Goal: Task Accomplishment & Management: Complete application form

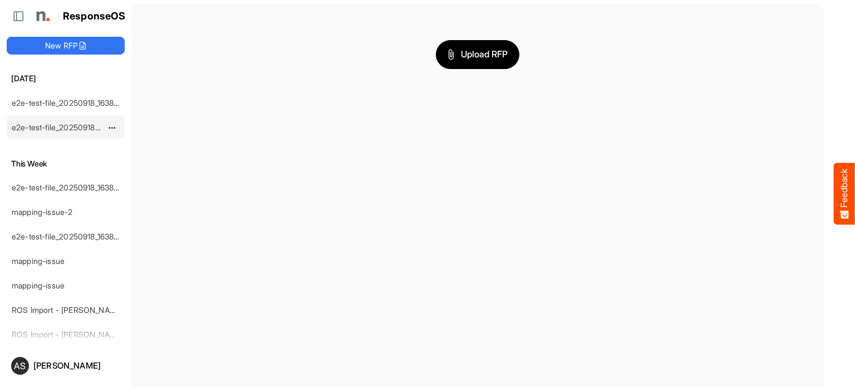
click at [60, 116] on div "e2e-test-file_20250918_163829 (1) (2)" at bounding box center [56, 127] width 99 height 22
click at [58, 116] on div "e2e-test-file_20250918_163829 (1) (2)" at bounding box center [56, 127] width 99 height 22
click at [110, 126] on span "dropdownbutton" at bounding box center [111, 128] width 6 height 8
click at [76, 98] on link "e2e-test-file_20250918_163829 (1) (2)" at bounding box center [78, 102] width 132 height 9
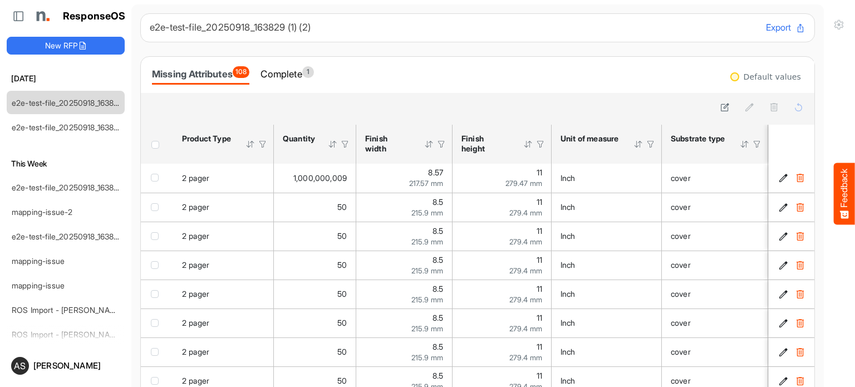
click at [796, 33] on icon at bounding box center [801, 28] width 10 height 10
click at [51, 51] on button "New RFP" at bounding box center [66, 46] width 118 height 18
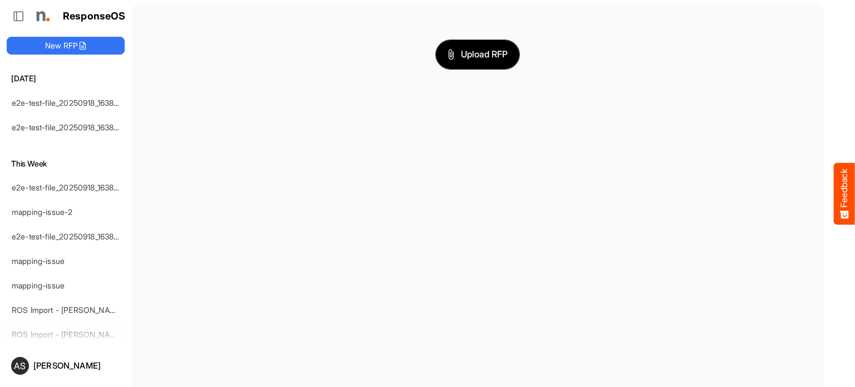
click at [462, 55] on span "Upload RFP" at bounding box center [478, 54] width 60 height 14
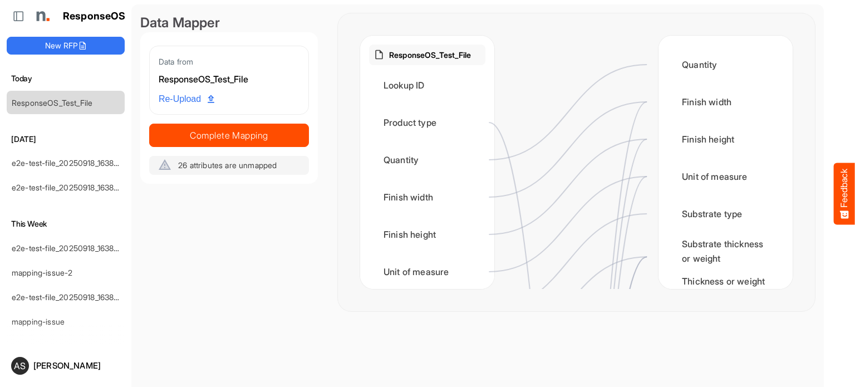
click at [184, 97] on span "Re-Upload" at bounding box center [187, 99] width 56 height 14
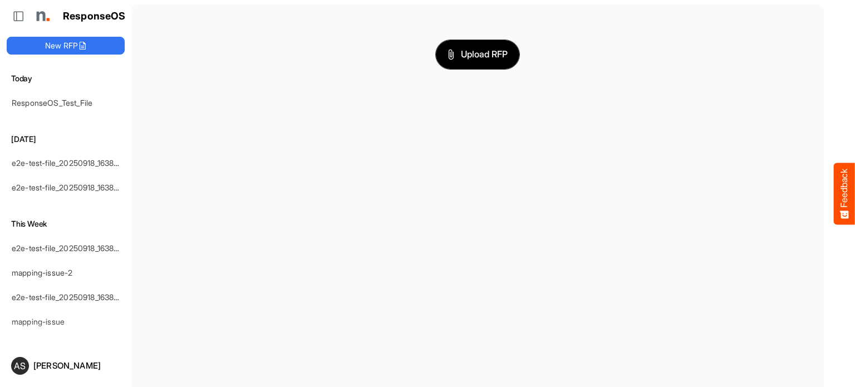
click at [474, 48] on span "Upload RFP" at bounding box center [478, 54] width 60 height 14
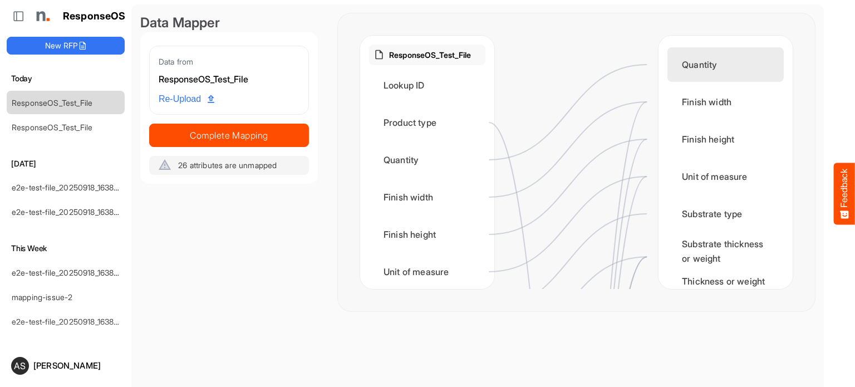
click at [697, 65] on div "Quantity" at bounding box center [726, 64] width 116 height 35
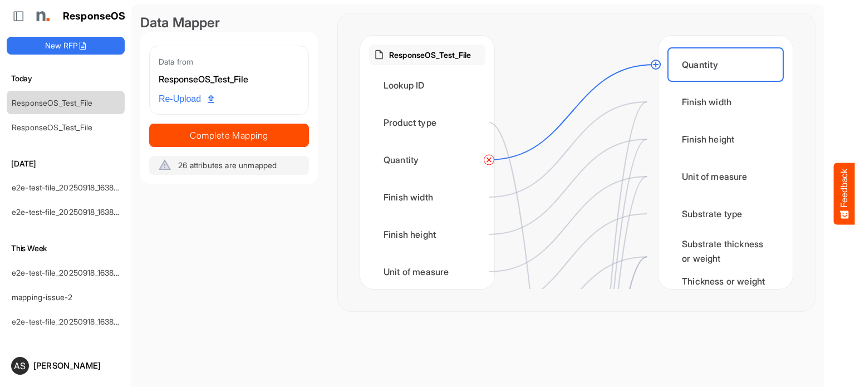
click at [656, 62] on circle at bounding box center [655, 64] width 13 height 13
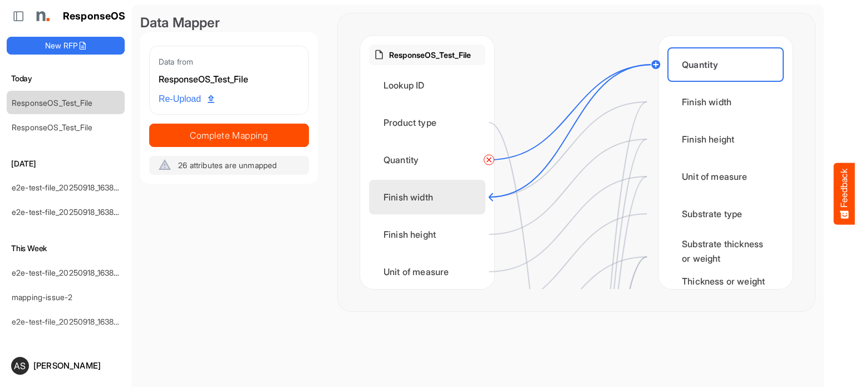
click at [452, 211] on div "Finish width" at bounding box center [427, 197] width 116 height 35
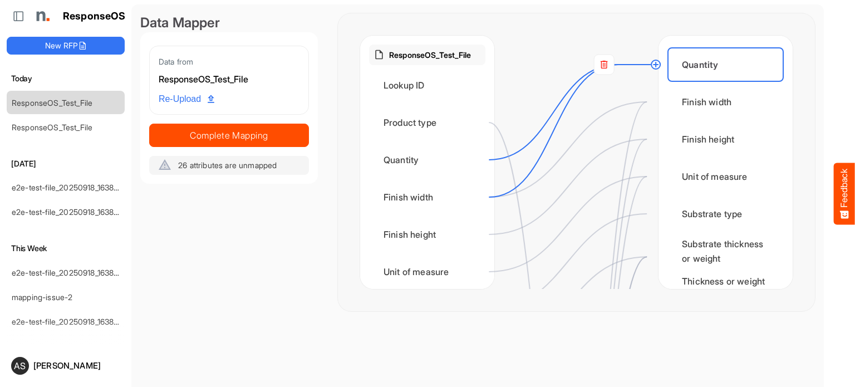
click at [657, 63] on circle at bounding box center [655, 64] width 13 height 13
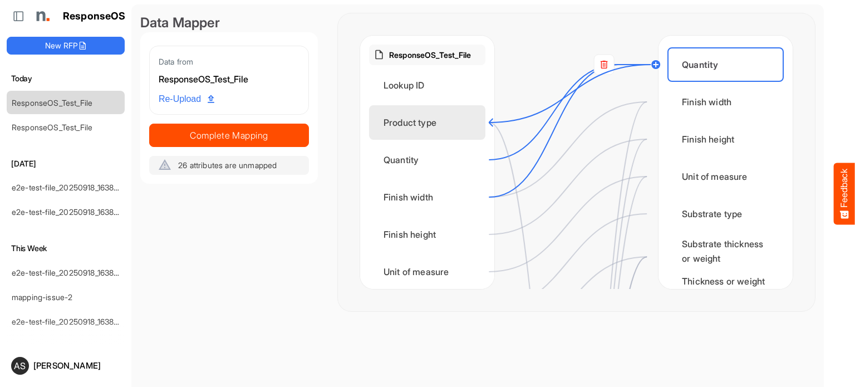
click at [411, 119] on div "Product type" at bounding box center [427, 122] width 116 height 35
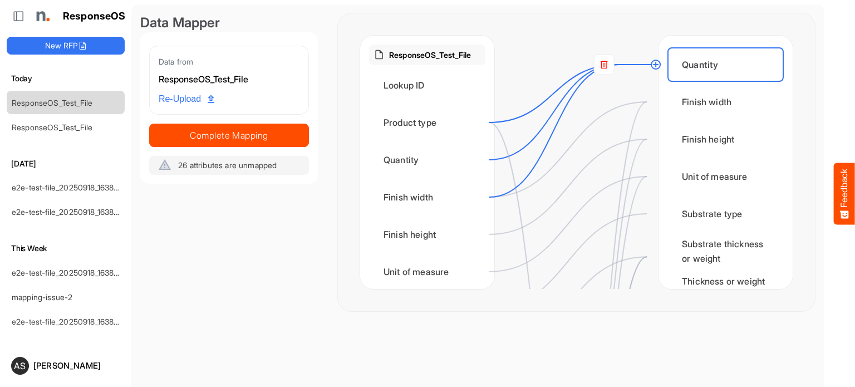
click at [656, 63] on circle at bounding box center [655, 64] width 13 height 13
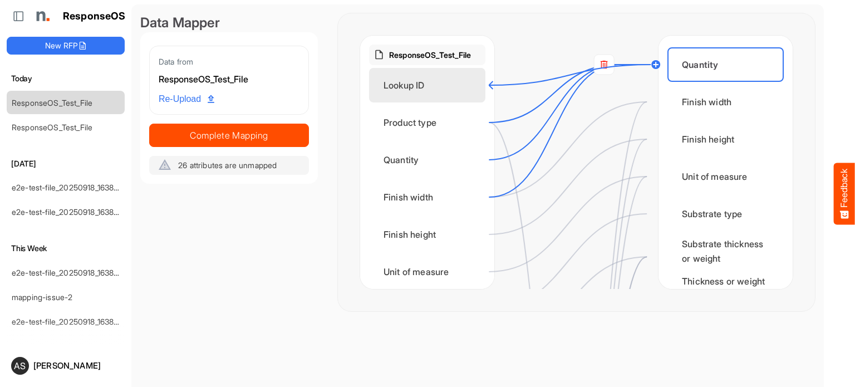
click at [415, 86] on div "Lookup ID" at bounding box center [427, 85] width 116 height 35
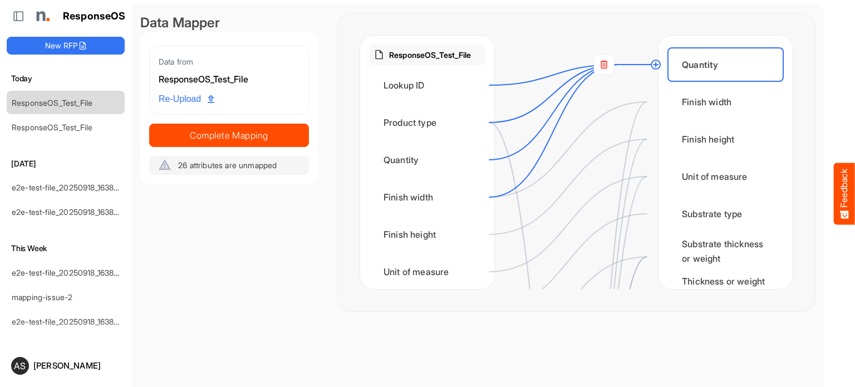
click at [655, 60] on circle at bounding box center [655, 64] width 13 height 13
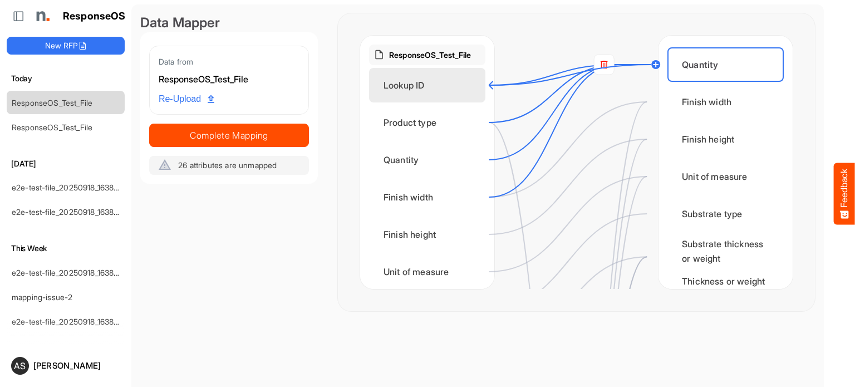
click at [449, 93] on div "Lookup ID" at bounding box center [427, 85] width 116 height 35
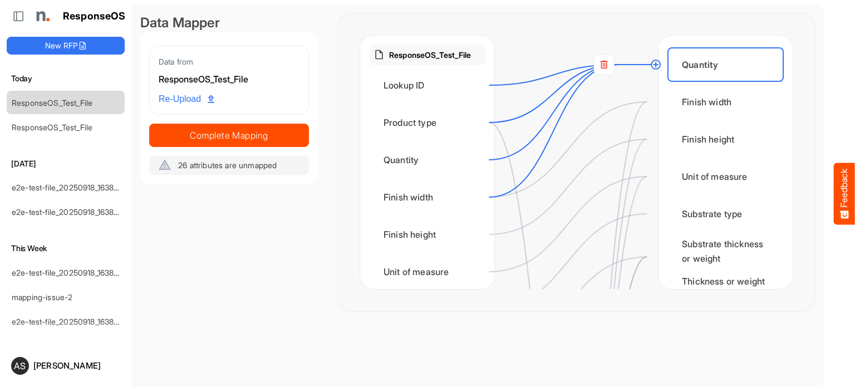
click at [615, 67] on icon at bounding box center [571, 75] width 165 height 21
click at [655, 63] on circle at bounding box center [655, 64] width 13 height 13
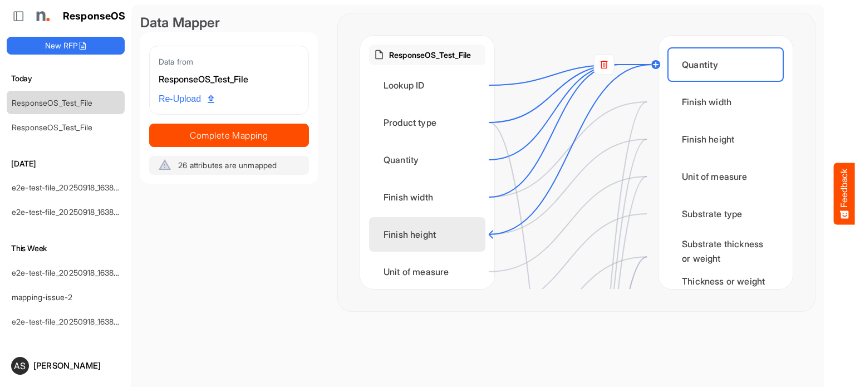
click at [450, 241] on div "Finish height" at bounding box center [427, 234] width 116 height 35
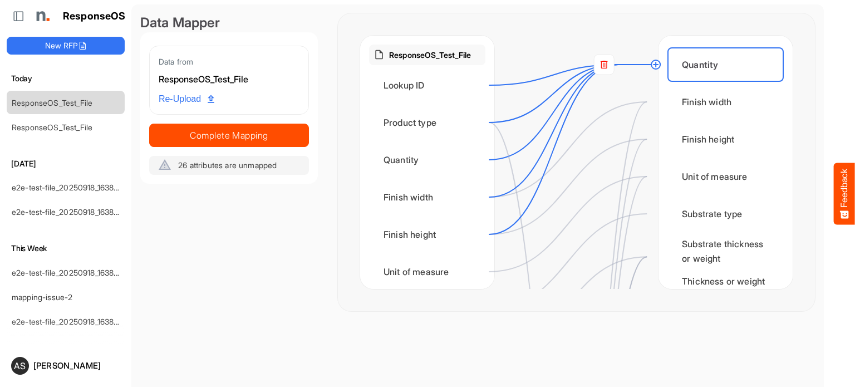
click at [578, 216] on icon at bounding box center [568, 223] width 158 height 95
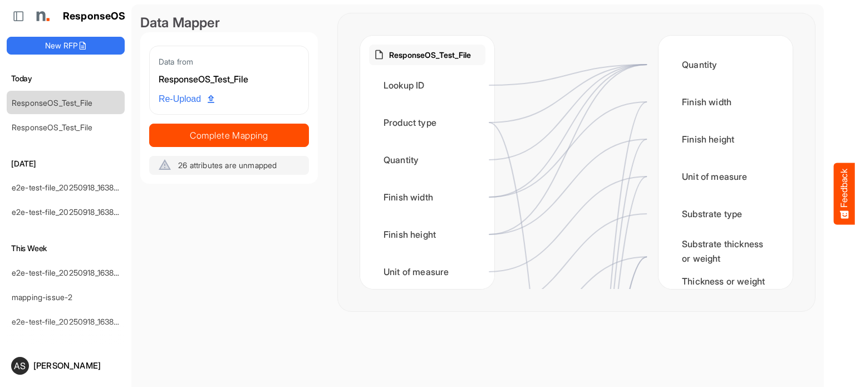
click at [615, 134] on div at bounding box center [576, 162] width 164 height 253
drag, startPoint x: 615, startPoint y: 134, endPoint x: 634, endPoint y: 135, distance: 19.0
click at [634, 135] on div "ResponseOS_Test_File Lookup ID Product type Quantity Finish width Finish height…" at bounding box center [576, 162] width 433 height 253
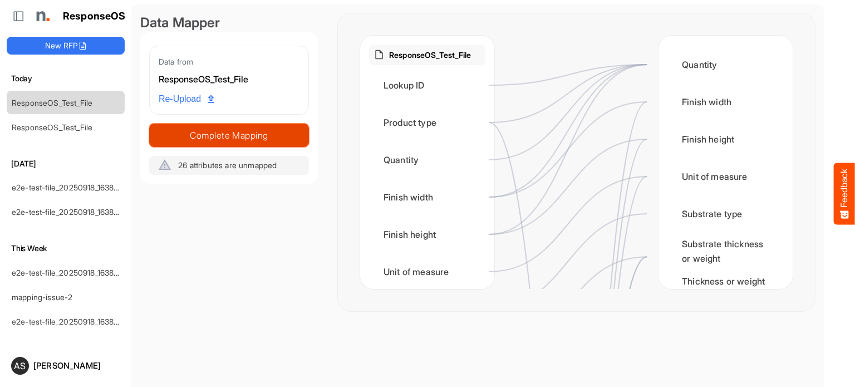
click at [235, 129] on span "Complete Mapping" at bounding box center [229, 135] width 159 height 16
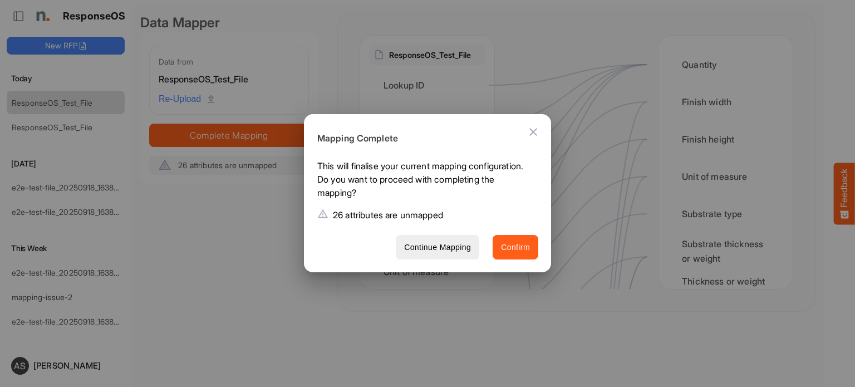
click at [511, 237] on button "Confirm" at bounding box center [516, 247] width 46 height 25
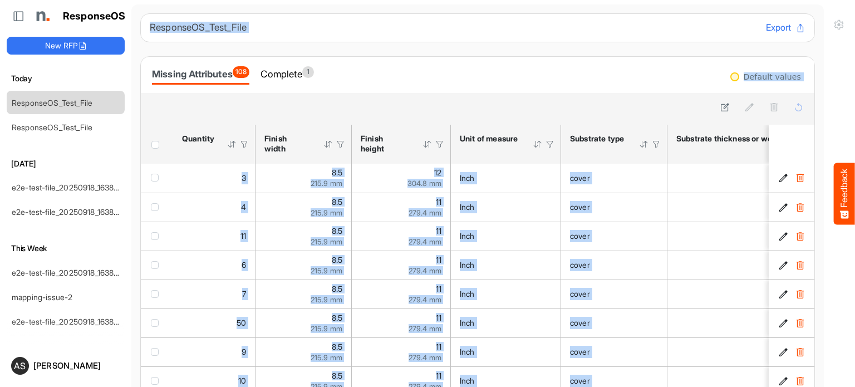
click at [629, 76] on div "Missing Attributes 108 Complete 1" at bounding box center [477, 74] width 651 height 19
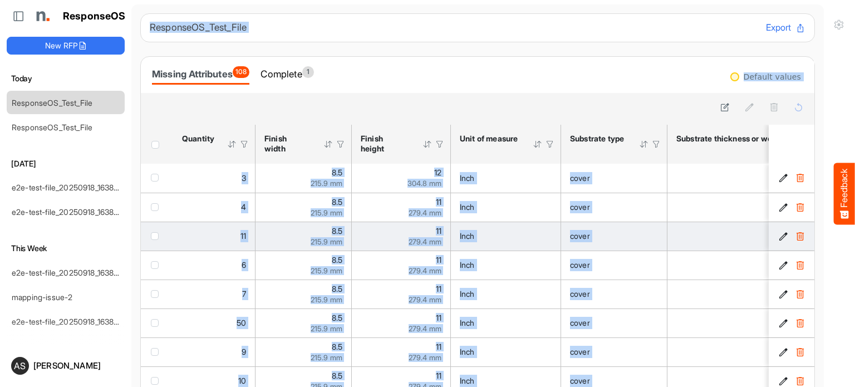
click at [673, 224] on td "80" at bounding box center [751, 236] width 166 height 29
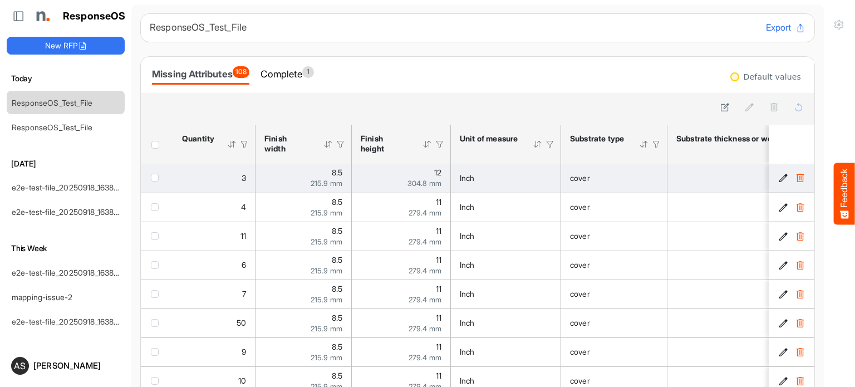
click at [779, 178] on icon "2cbe328b-d31b-4847-bef9-ee80a04900ea is template cell Column Header" at bounding box center [783, 177] width 9 height 9
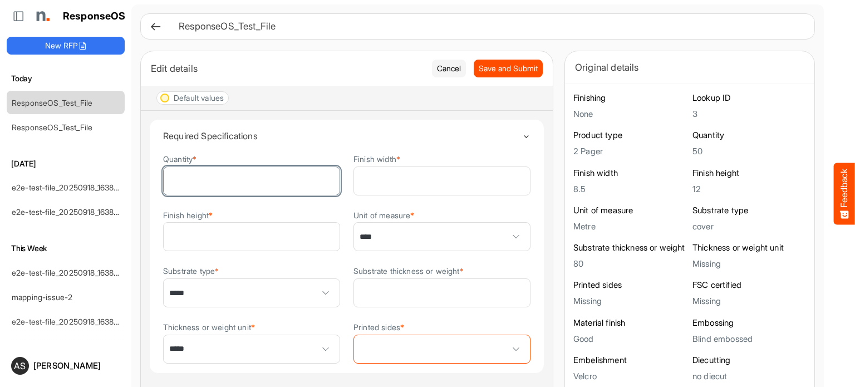
click at [207, 177] on input "*" at bounding box center [252, 181] width 176 height 28
type input "***"
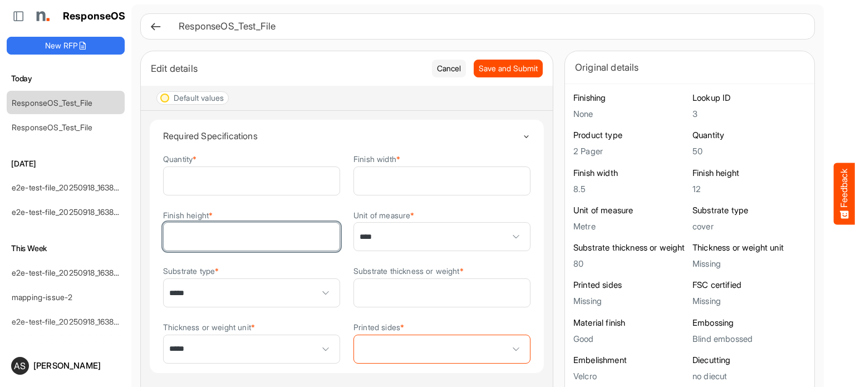
click at [233, 239] on input "**" at bounding box center [252, 237] width 176 height 28
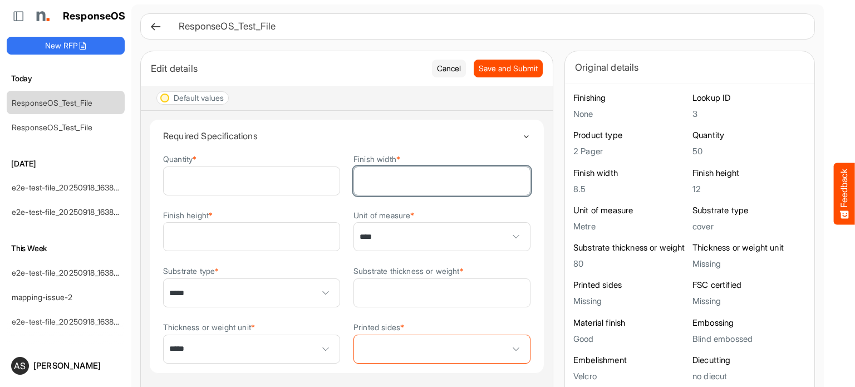
click at [377, 181] on input "***" at bounding box center [442, 181] width 176 height 28
type input "*"
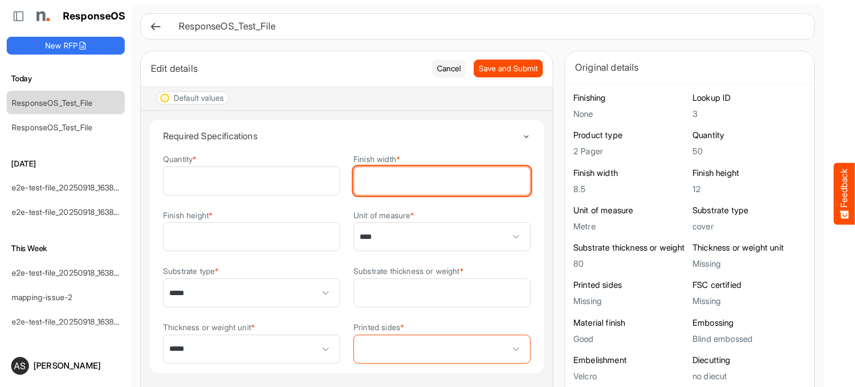
type input "*"
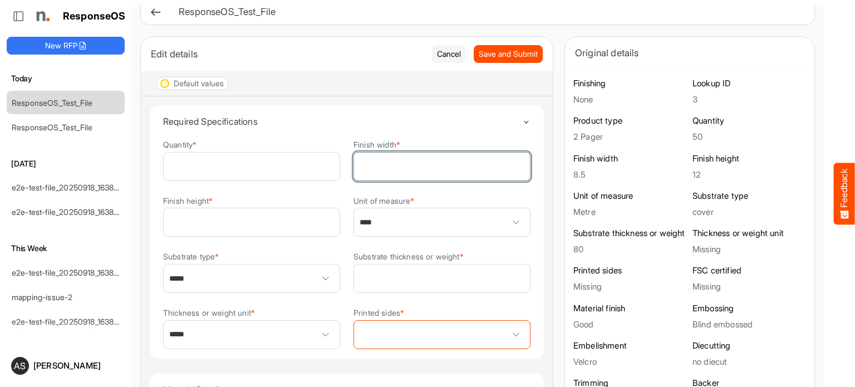
scroll to position [11, 0]
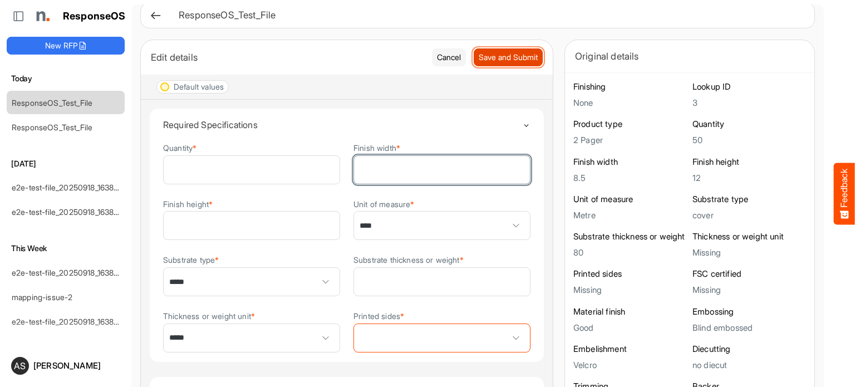
type input "*"
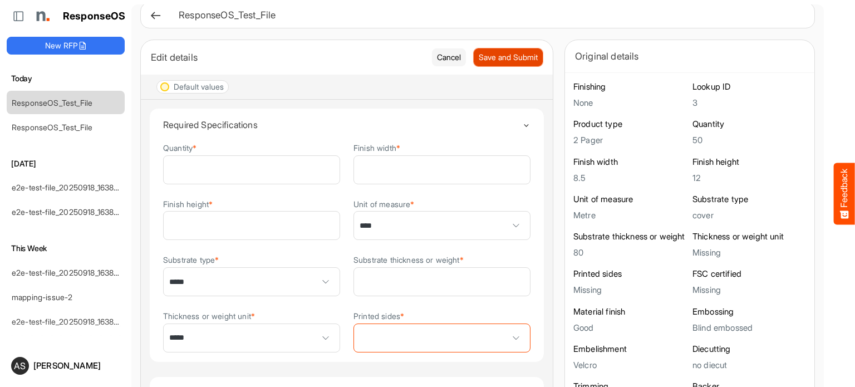
click at [479, 59] on span "Save and Submit" at bounding box center [508, 57] width 59 height 12
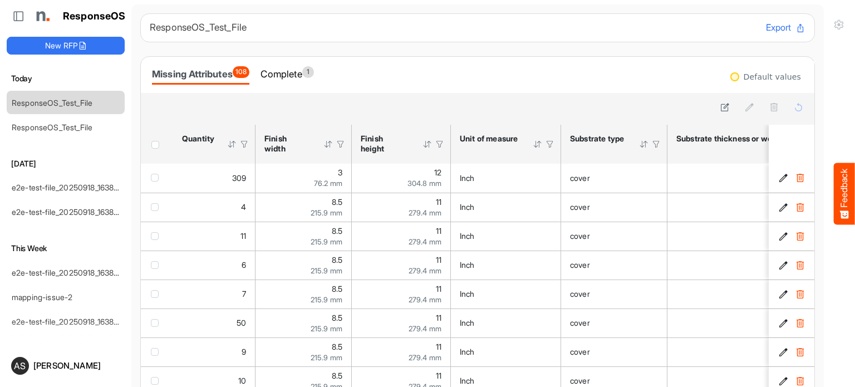
click at [730, 77] on div "Default values" at bounding box center [765, 76] width 71 height 9
click at [730, 74] on div at bounding box center [734, 76] width 9 height 9
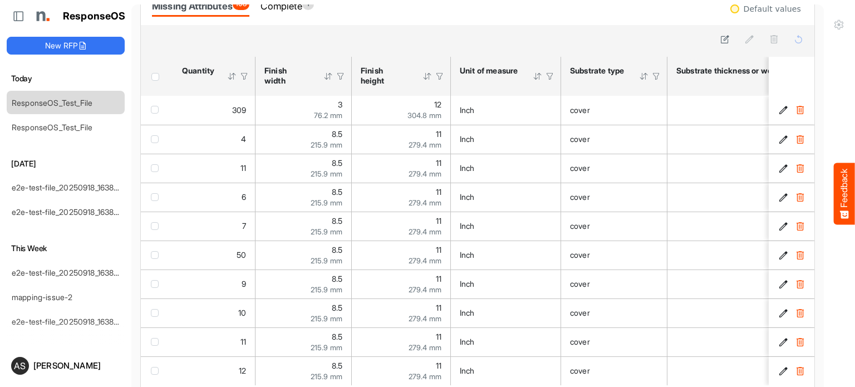
scroll to position [86, 0]
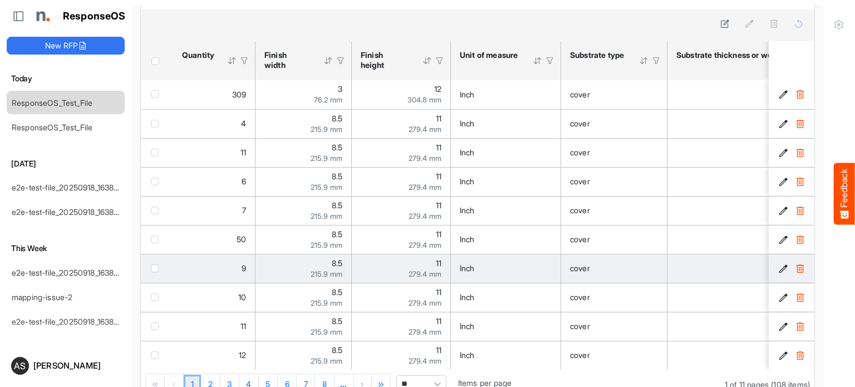
click at [153, 264] on span "checkbox" at bounding box center [155, 268] width 8 height 8
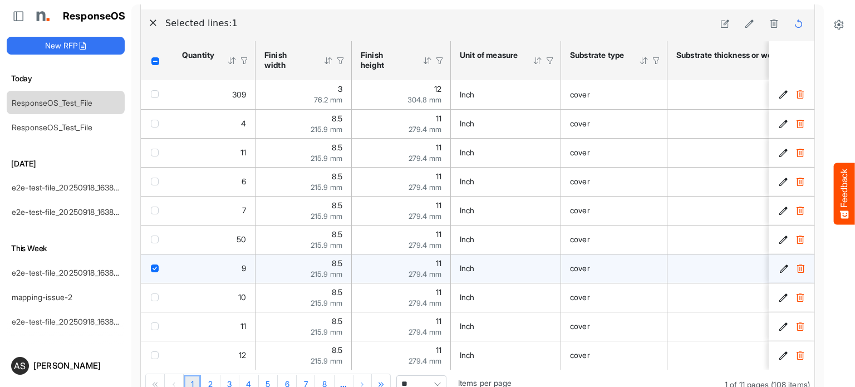
click at [779, 267] on icon "3d92774b-f0e2-47ea-8d03-c5a0aed3d754 is template cell Column Header" at bounding box center [783, 268] width 9 height 9
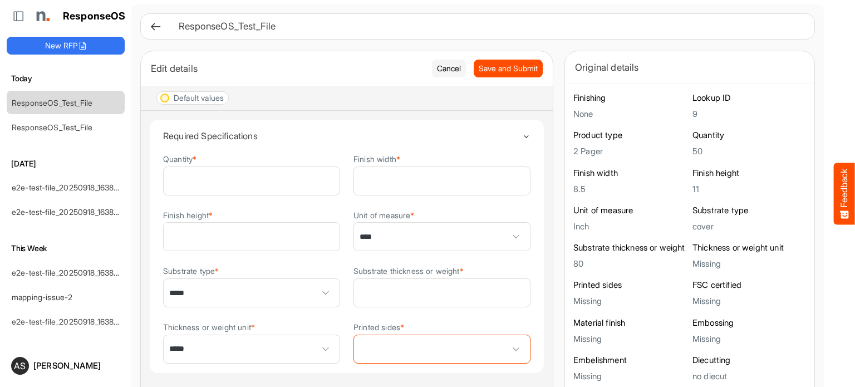
click at [167, 100] on div at bounding box center [164, 98] width 9 height 9
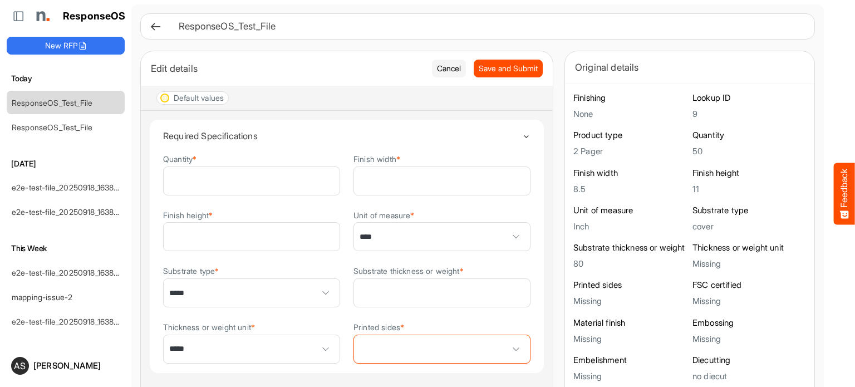
click at [167, 100] on div at bounding box center [164, 98] width 9 height 9
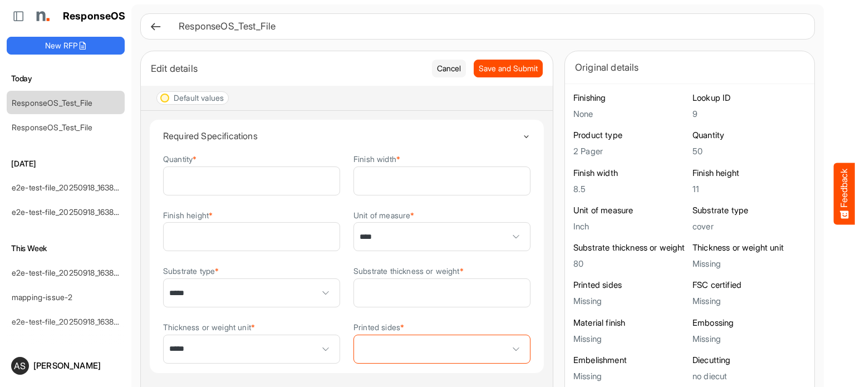
click at [167, 100] on div at bounding box center [164, 98] width 9 height 9
click at [164, 97] on div at bounding box center [164, 98] width 9 height 9
click at [160, 102] on div "Default values" at bounding box center [191, 98] width 63 height 9
click at [163, 94] on div at bounding box center [164, 98] width 9 height 9
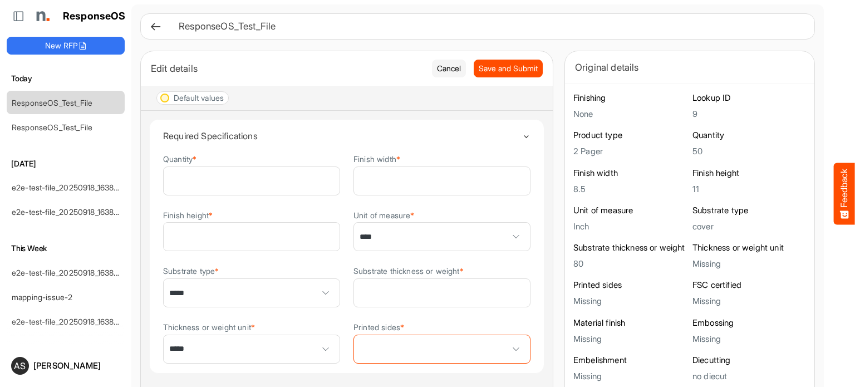
click at [163, 94] on div at bounding box center [164, 98] width 9 height 9
click at [192, 98] on div "Default values" at bounding box center [199, 98] width 50 height 8
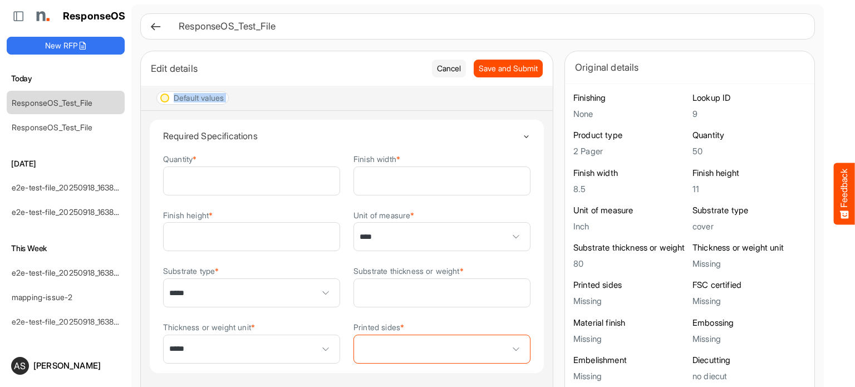
click at [192, 98] on div "Default values" at bounding box center [199, 98] width 50 height 8
click at [163, 96] on div at bounding box center [164, 98] width 9 height 9
click at [522, 135] on icon "Toggle content" at bounding box center [526, 136] width 8 height 8
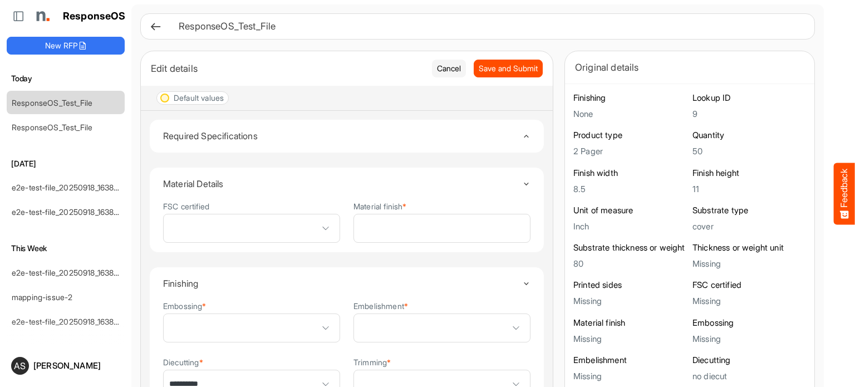
click at [522, 135] on icon "Toggle content" at bounding box center [526, 136] width 8 height 8
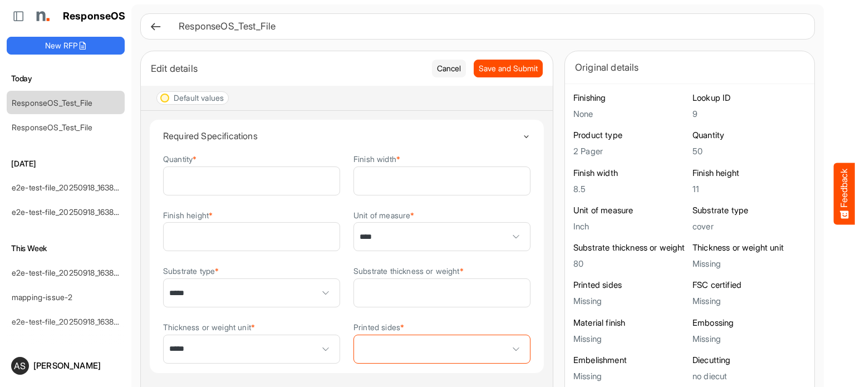
click at [522, 135] on icon "Toggle content" at bounding box center [526, 136] width 8 height 8
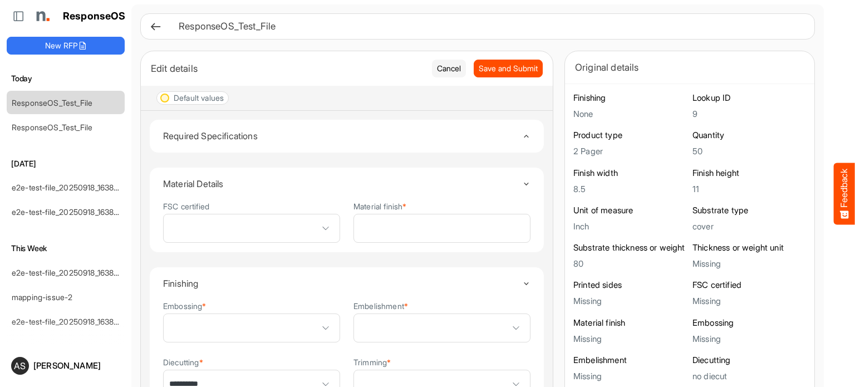
click at [522, 135] on icon "Toggle content" at bounding box center [526, 136] width 8 height 8
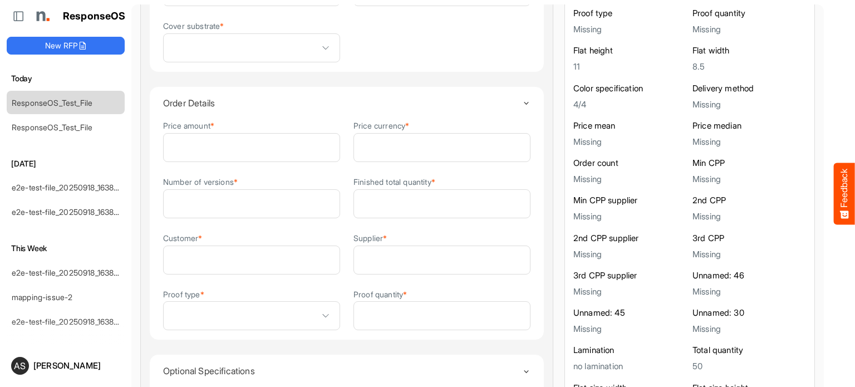
scroll to position [879, 0]
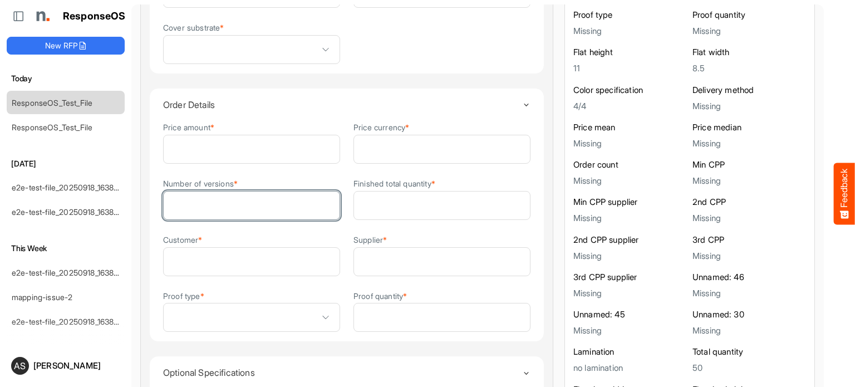
click at [234, 206] on input "*" at bounding box center [252, 206] width 176 height 28
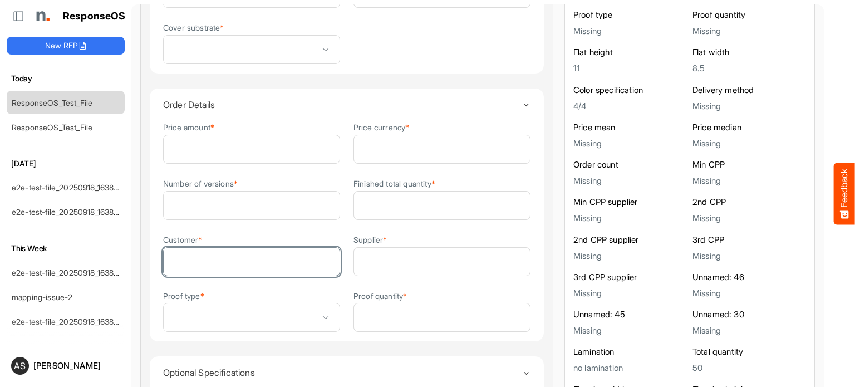
click at [220, 260] on input "Customer *" at bounding box center [252, 262] width 176 height 28
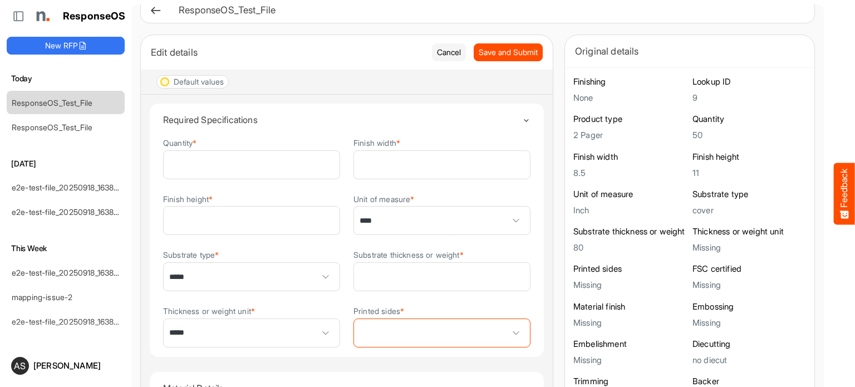
scroll to position [0, 0]
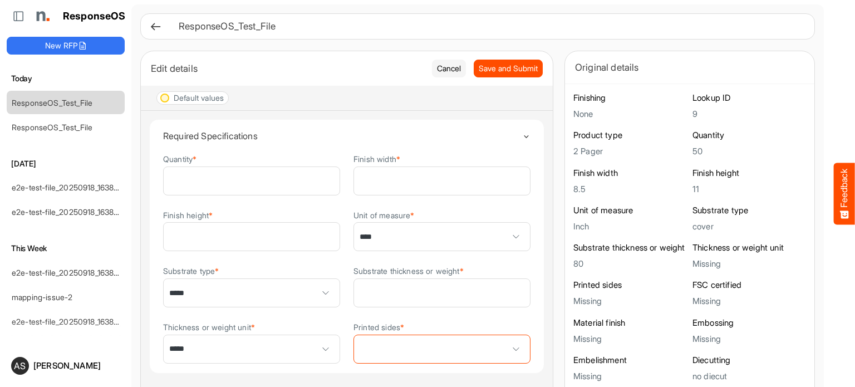
type input "****"
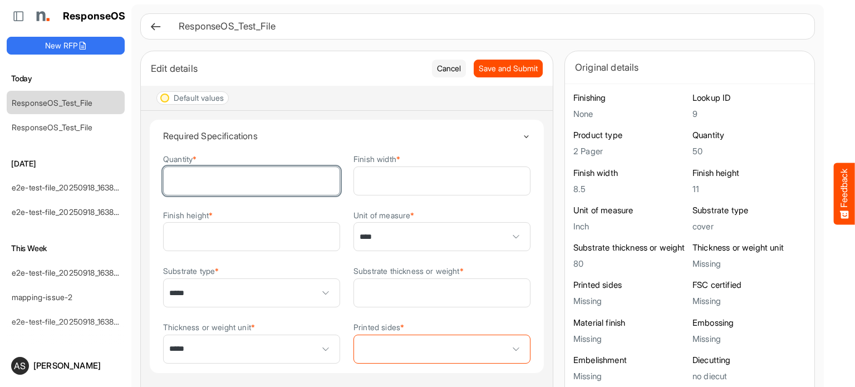
click at [178, 178] on input "*" at bounding box center [252, 181] width 176 height 28
type input "***"
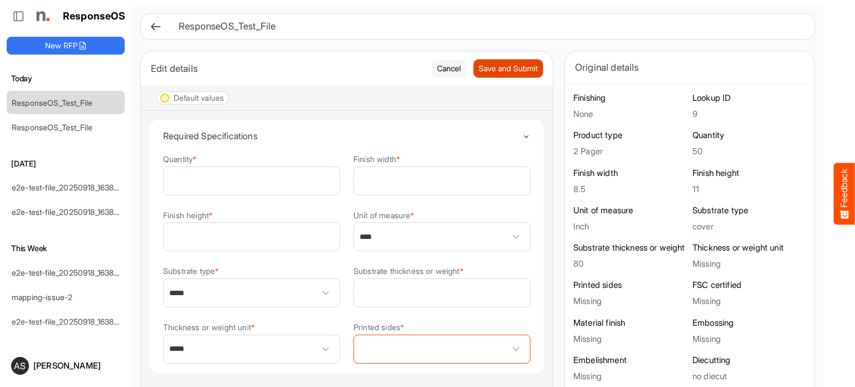
click at [495, 75] on button "Save and Submit" at bounding box center [508, 69] width 69 height 18
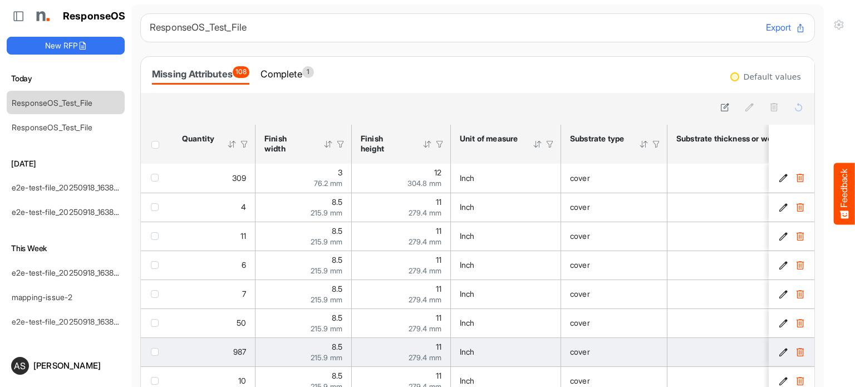
click at [778, 352] on button "3d92774b-f0e2-47ea-8d03-c5a0aed3d754 is template cell Column Header" at bounding box center [783, 351] width 11 height 11
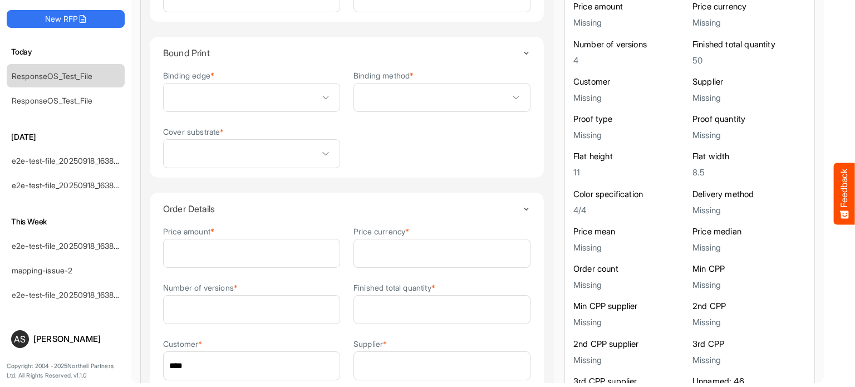
scroll to position [742, 0]
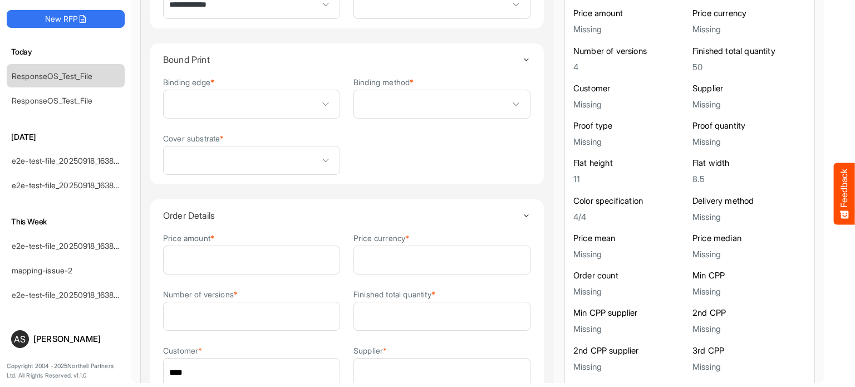
click at [573, 100] on h5 "Missing" at bounding box center [630, 104] width 114 height 9
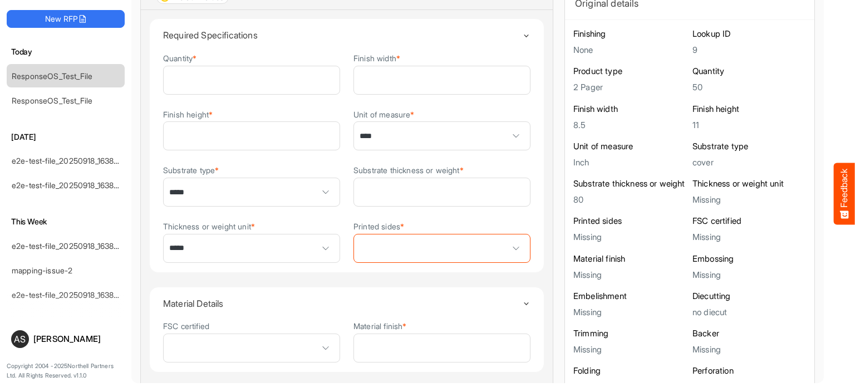
scroll to position [0, 0]
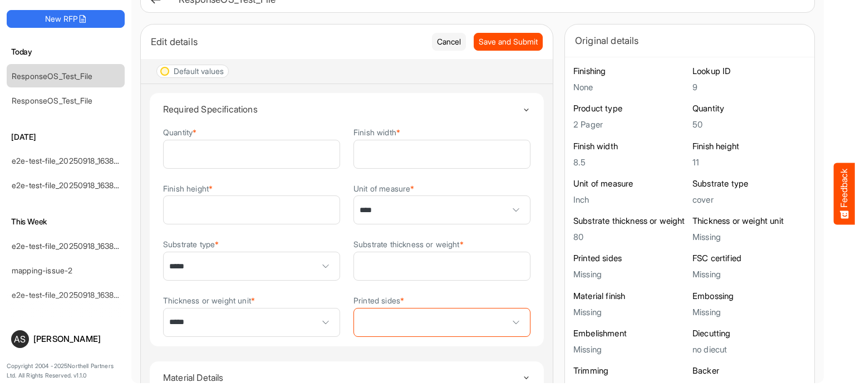
click at [165, 71] on div at bounding box center [164, 71] width 9 height 9
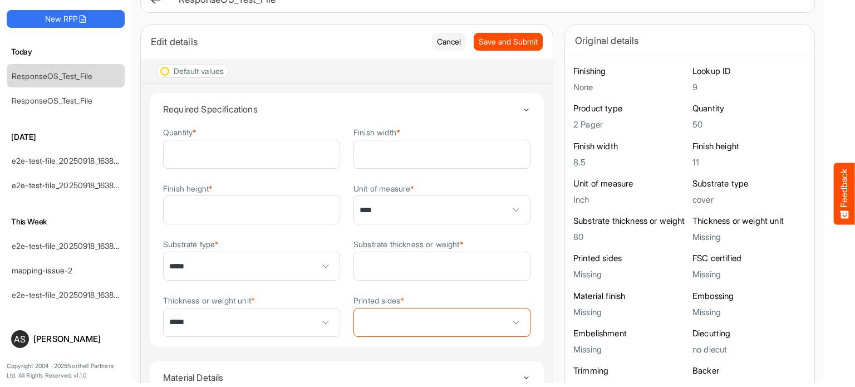
click at [165, 71] on div at bounding box center [164, 71] width 9 height 9
click at [219, 70] on div "Default values" at bounding box center [199, 71] width 50 height 8
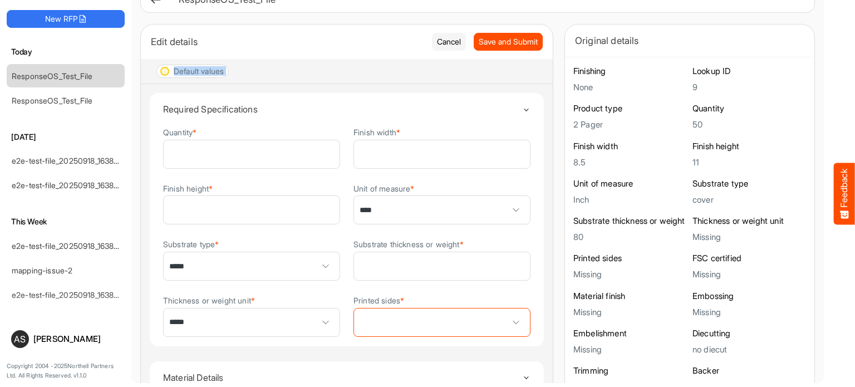
click at [219, 70] on div "Default values" at bounding box center [199, 71] width 50 height 8
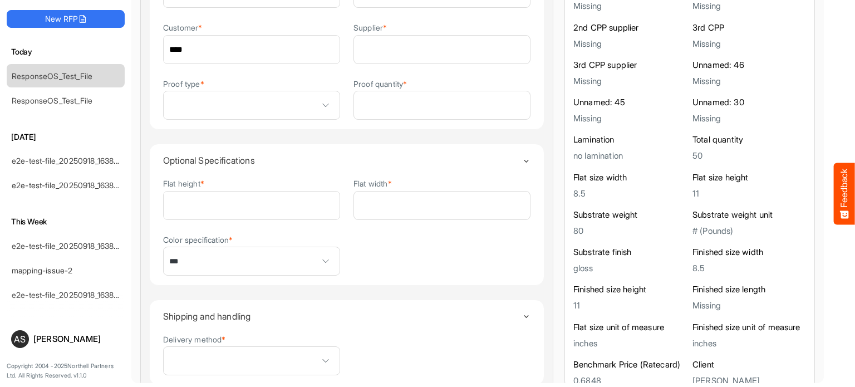
scroll to position [1078, 0]
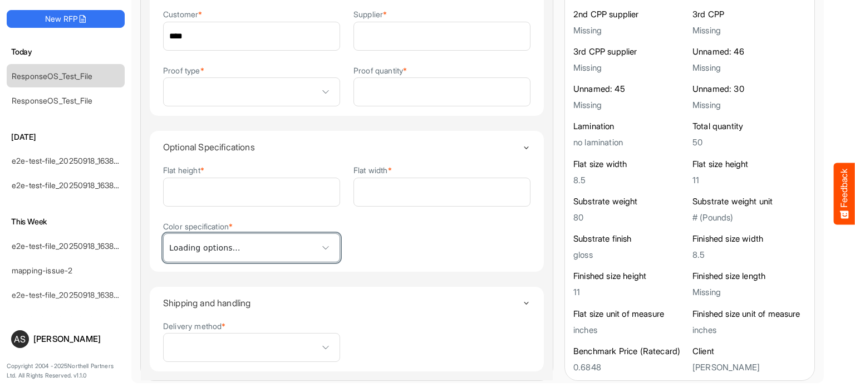
click at [320, 244] on span at bounding box center [325, 247] width 17 height 17
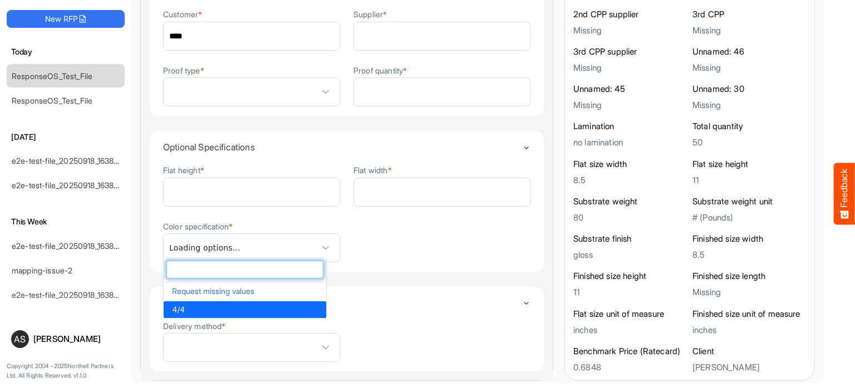
click at [317, 242] on span at bounding box center [325, 247] width 17 height 17
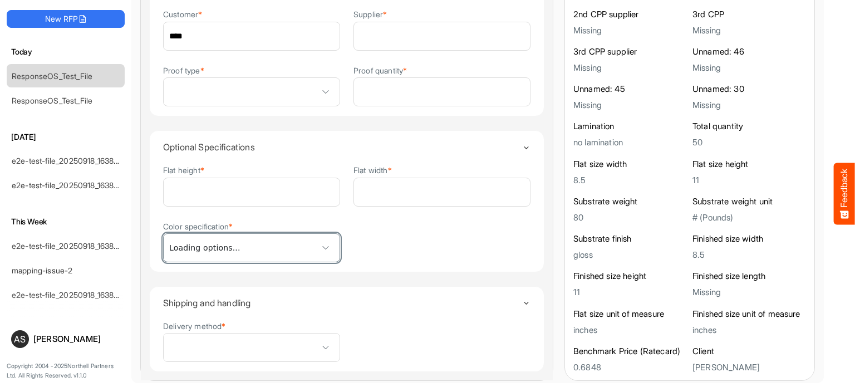
click at [317, 242] on span at bounding box center [325, 247] width 17 height 17
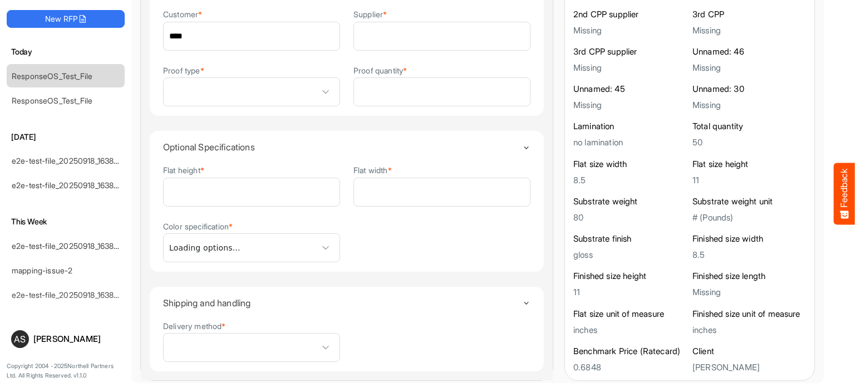
click at [400, 242] on div "Flat height * ** Flat width * *** Color specification * ***" at bounding box center [346, 213] width 367 height 99
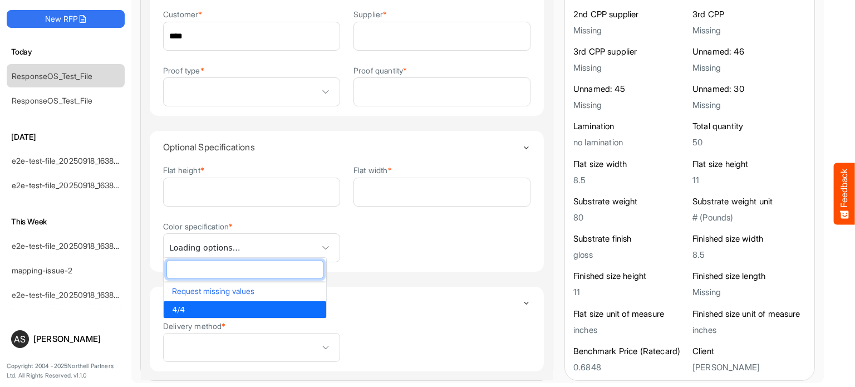
click at [317, 239] on span at bounding box center [325, 247] width 17 height 17
click at [249, 310] on li "4/4" at bounding box center [245, 309] width 163 height 17
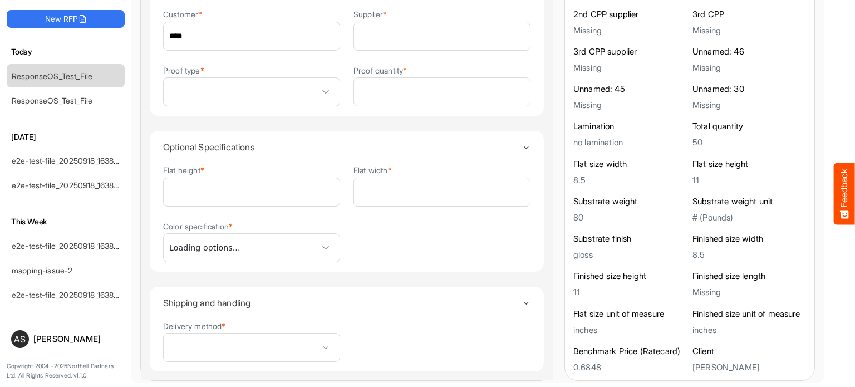
click at [469, 298] on h4 "Shipping and handling" at bounding box center [342, 303] width 359 height 10
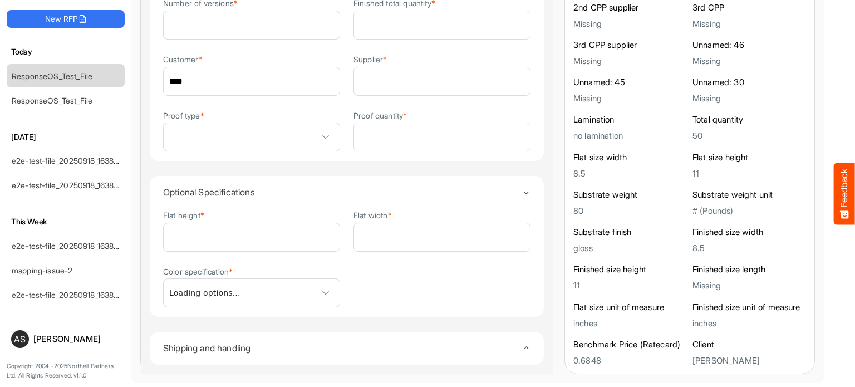
scroll to position [1027, 0]
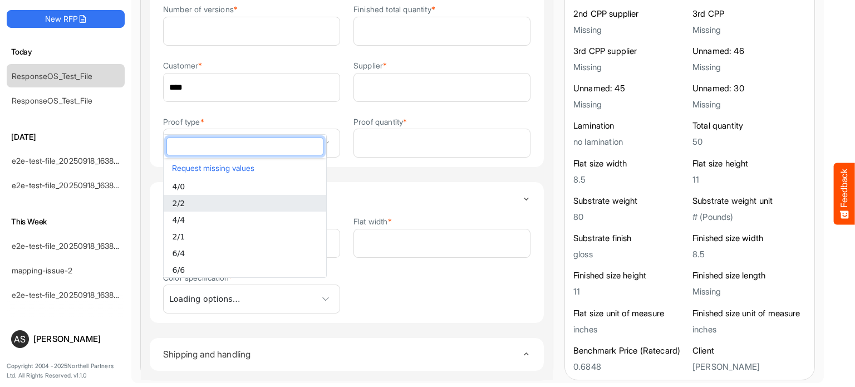
click at [201, 209] on li "2/2" at bounding box center [245, 203] width 163 height 17
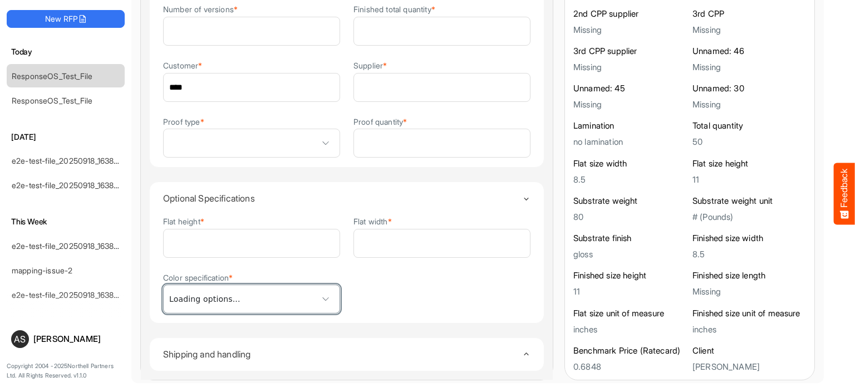
click at [184, 299] on span "***" at bounding box center [252, 299] width 176 height 28
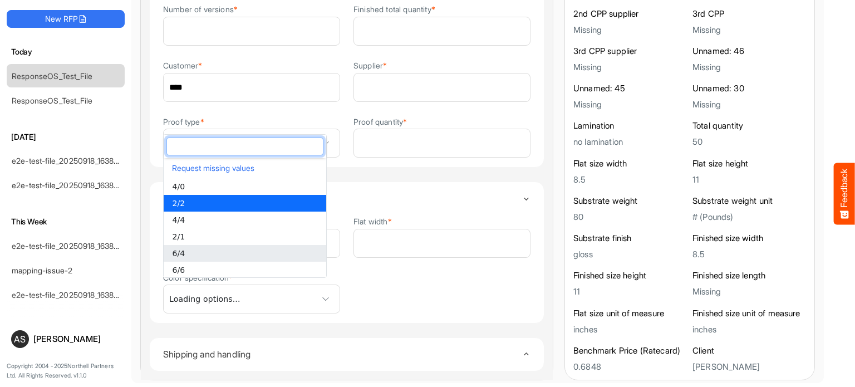
click at [194, 252] on li "6/4" at bounding box center [245, 253] width 163 height 17
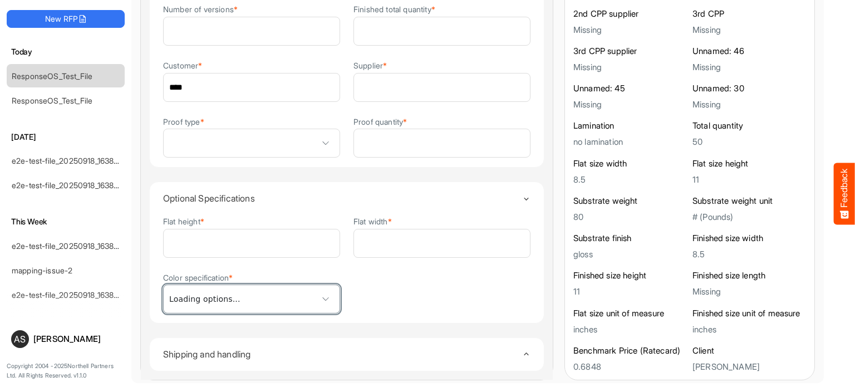
click at [307, 293] on span "***" at bounding box center [252, 299] width 176 height 28
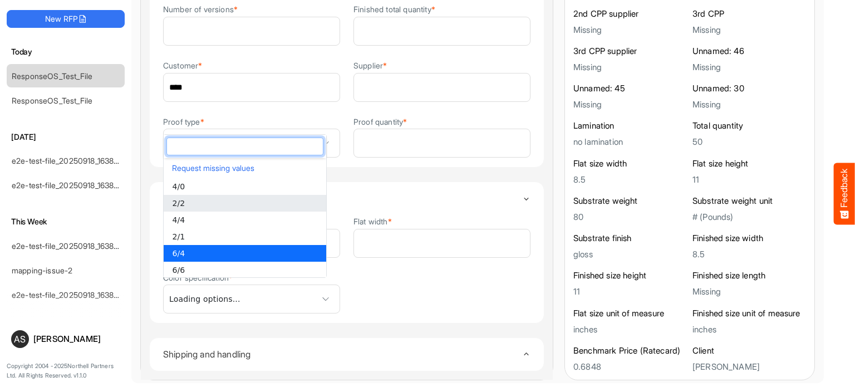
click at [192, 208] on li "2/2" at bounding box center [245, 203] width 163 height 17
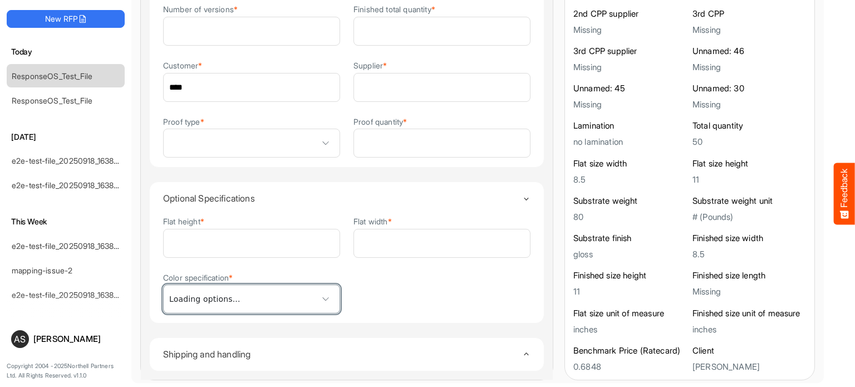
click at [259, 285] on span "***" at bounding box center [252, 299] width 176 height 28
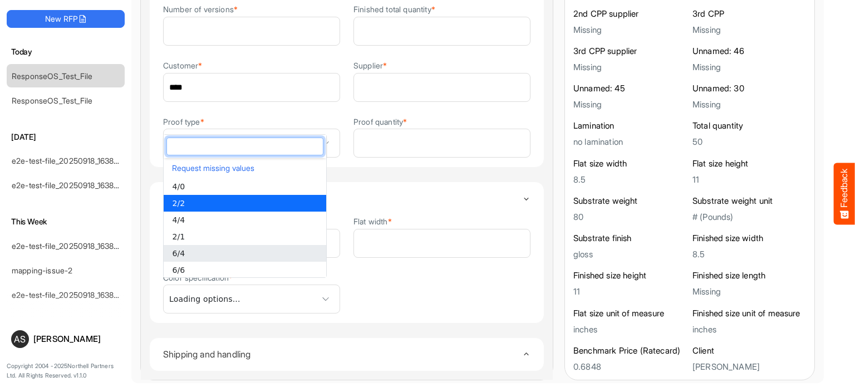
click at [195, 254] on li "6/4" at bounding box center [245, 253] width 163 height 17
type input "***"
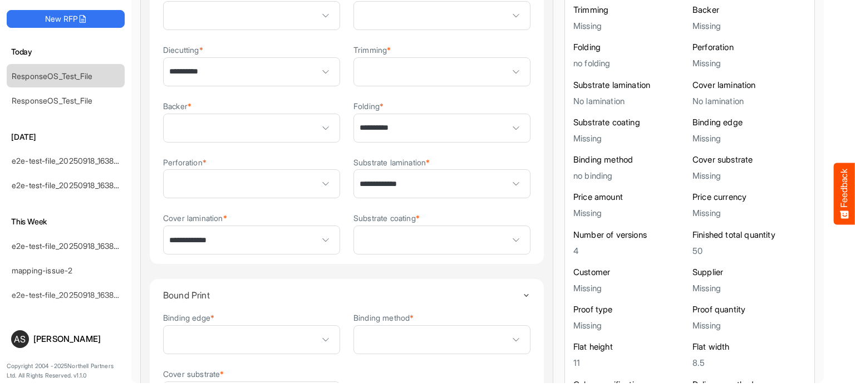
scroll to position [0, 0]
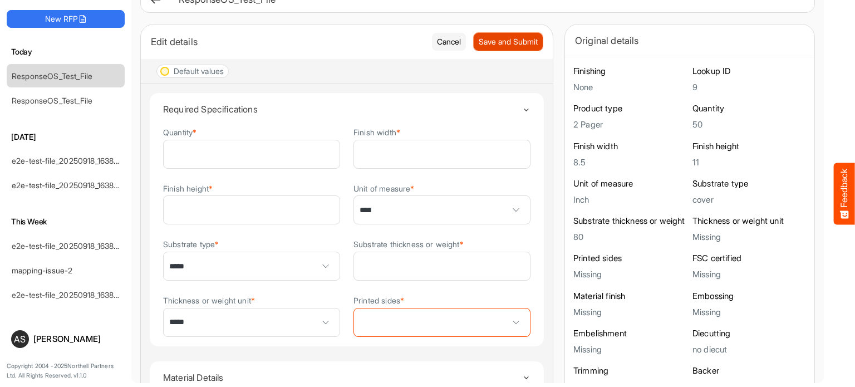
click at [483, 40] on span "Save and Submit" at bounding box center [508, 42] width 59 height 12
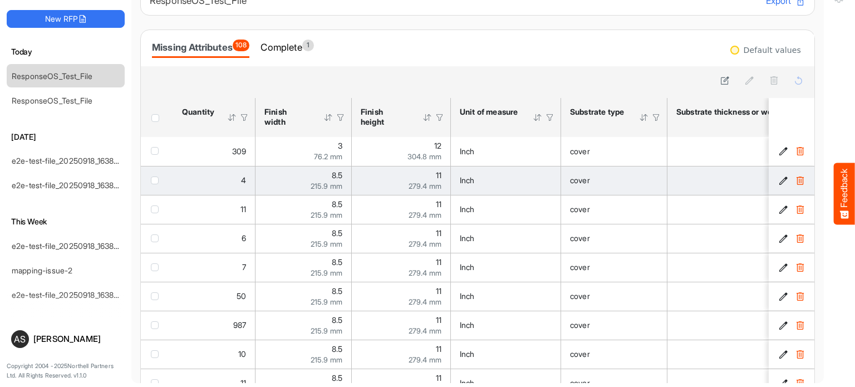
click at [779, 183] on icon "c07b9cc2-cb9b-4a61-bb28-c32b4a6a2925 is template cell Column Header" at bounding box center [783, 180] width 9 height 9
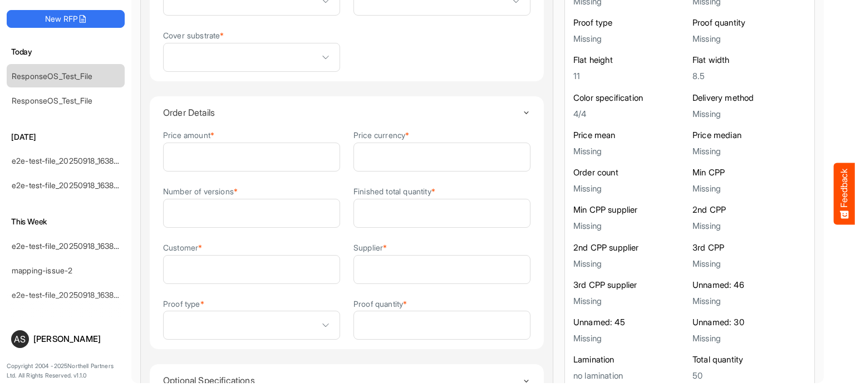
scroll to position [1078, 0]
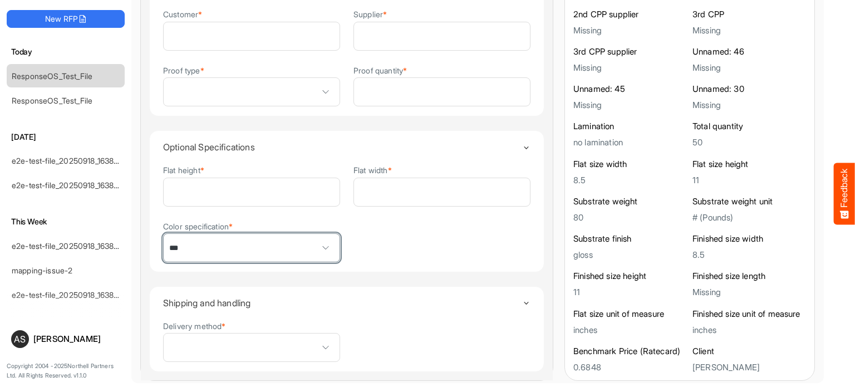
click at [277, 240] on span "***" at bounding box center [252, 248] width 176 height 28
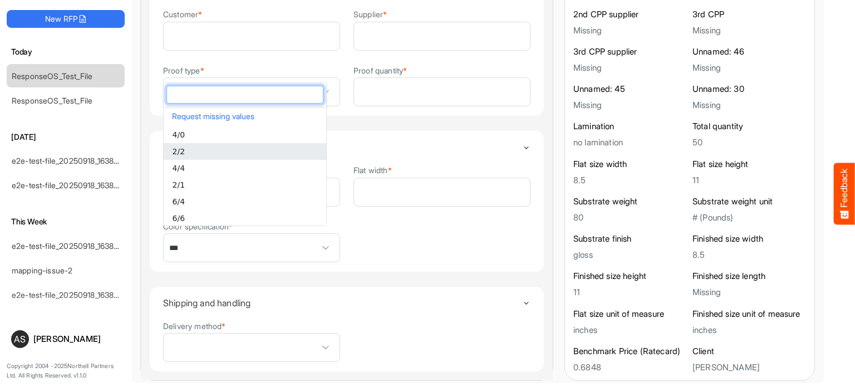
click at [212, 150] on li "2/2" at bounding box center [245, 151] width 163 height 17
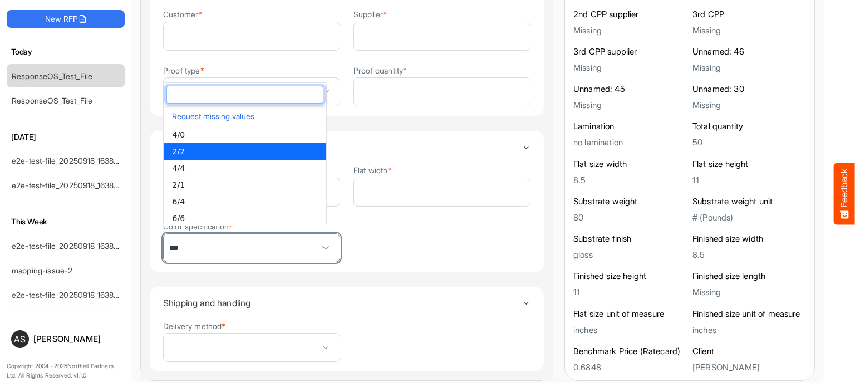
click at [296, 234] on span "***" at bounding box center [252, 248] width 176 height 28
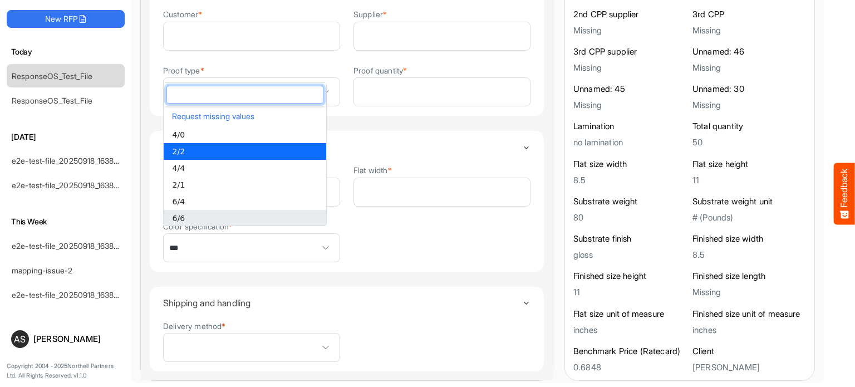
click at [271, 221] on li "6/6" at bounding box center [245, 218] width 163 height 17
type input "***"
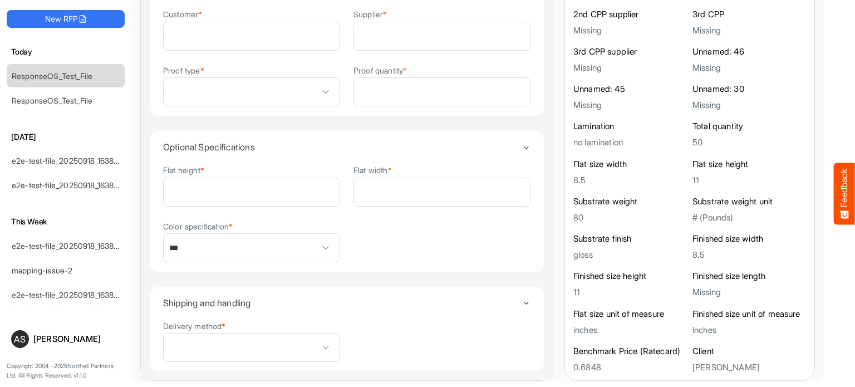
click at [271, 221] on div "Color specification * ***" at bounding box center [251, 241] width 177 height 43
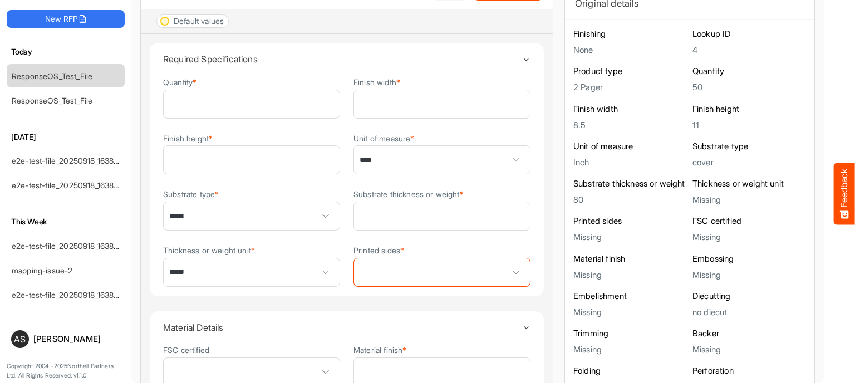
scroll to position [11, 0]
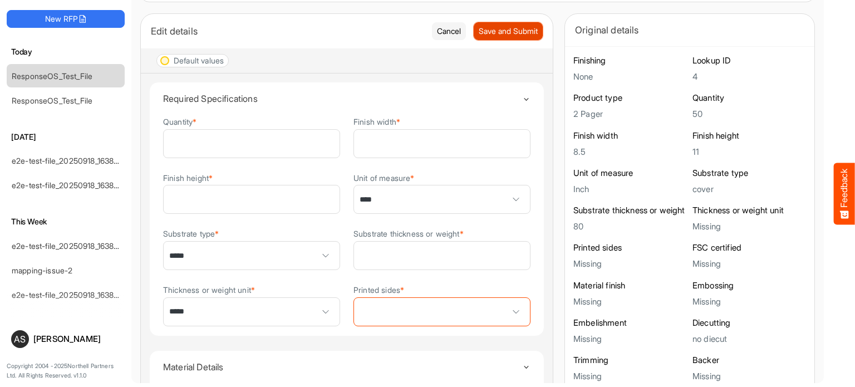
click at [494, 30] on span "Save and Submit" at bounding box center [508, 31] width 59 height 12
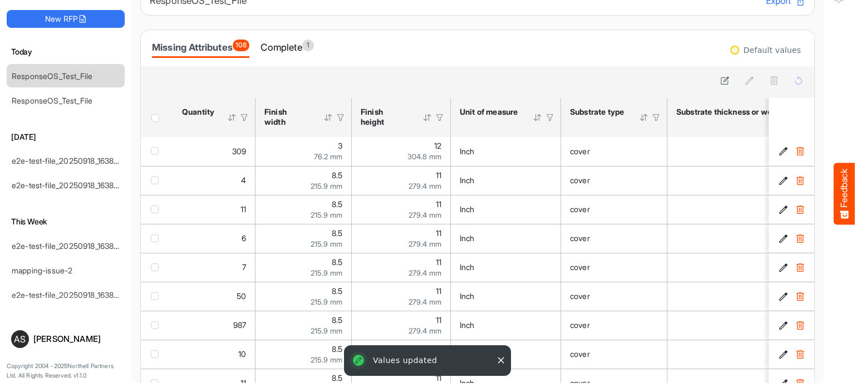
click at [779, 322] on icon "3d92774b-f0e2-47ea-8d03-c5a0aed3d754 is template cell Column Header" at bounding box center [783, 325] width 9 height 9
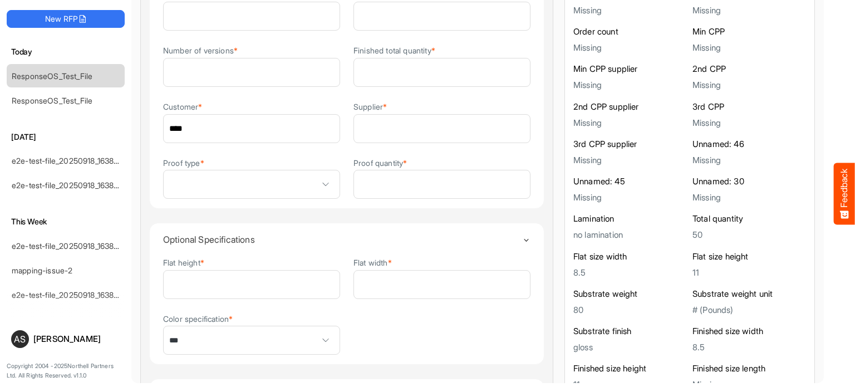
scroll to position [1078, 0]
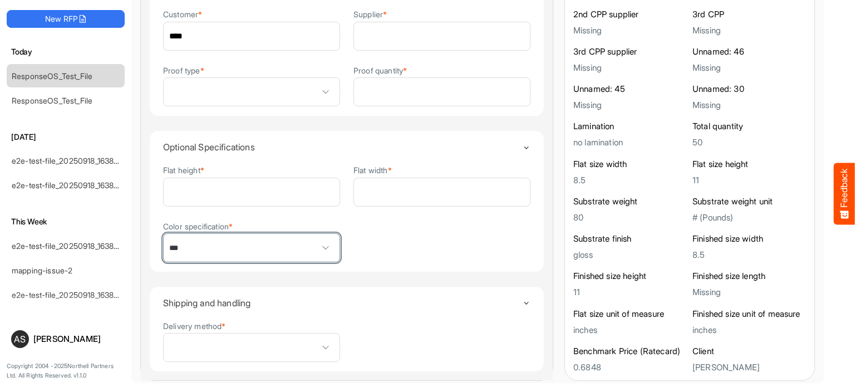
click at [278, 238] on span "***" at bounding box center [252, 248] width 176 height 28
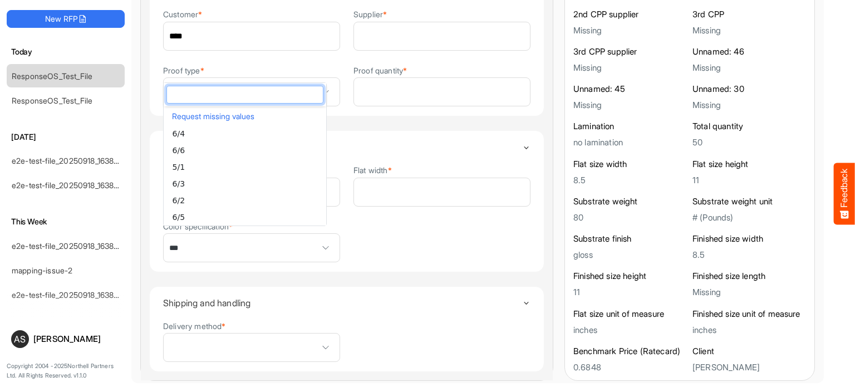
scroll to position [87, 0]
click at [192, 214] on li "5/2" at bounding box center [245, 215] width 163 height 17
type input "***"
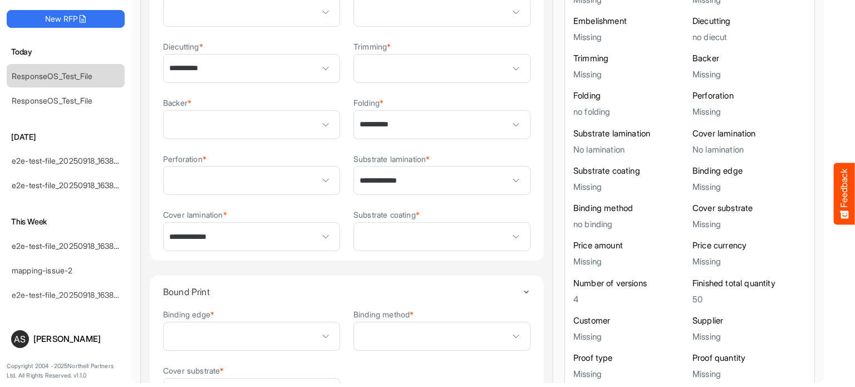
scroll to position [1078, 0]
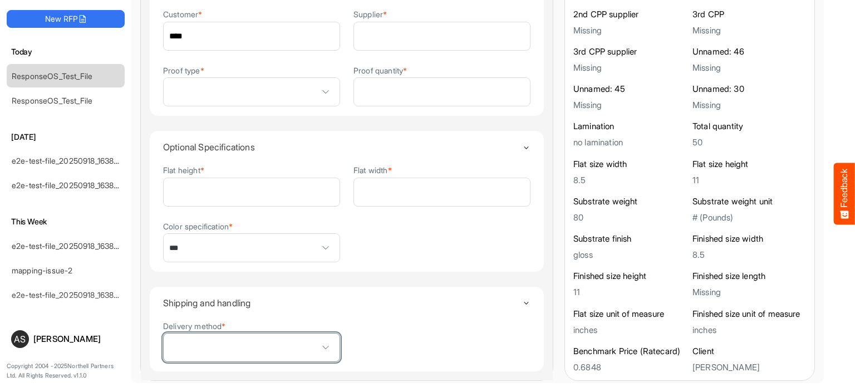
click at [320, 342] on span at bounding box center [325, 347] width 17 height 17
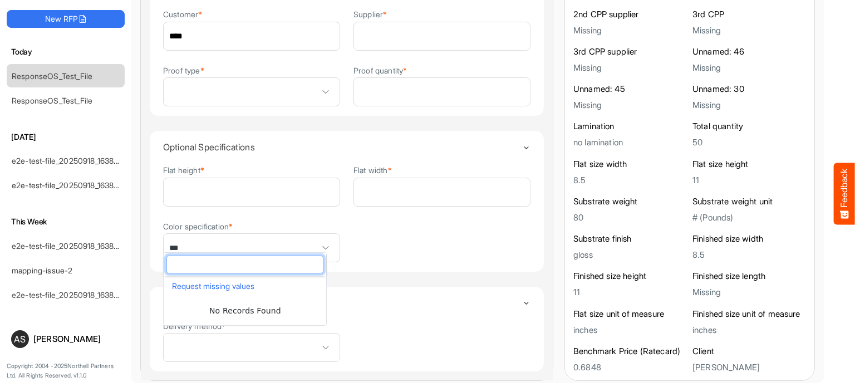
click at [428, 309] on summary "Shipping and handling" at bounding box center [346, 303] width 367 height 32
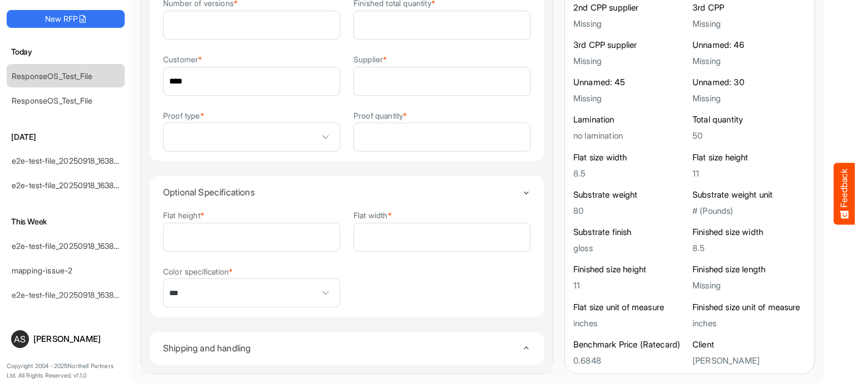
scroll to position [1027, 0]
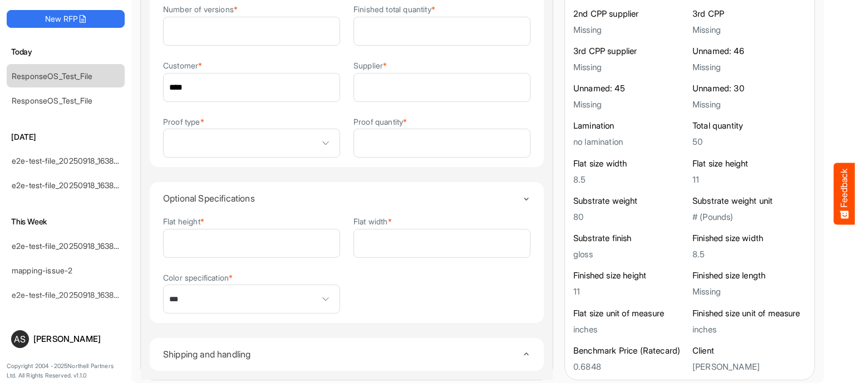
click at [522, 350] on icon "Toggle content" at bounding box center [526, 354] width 8 height 8
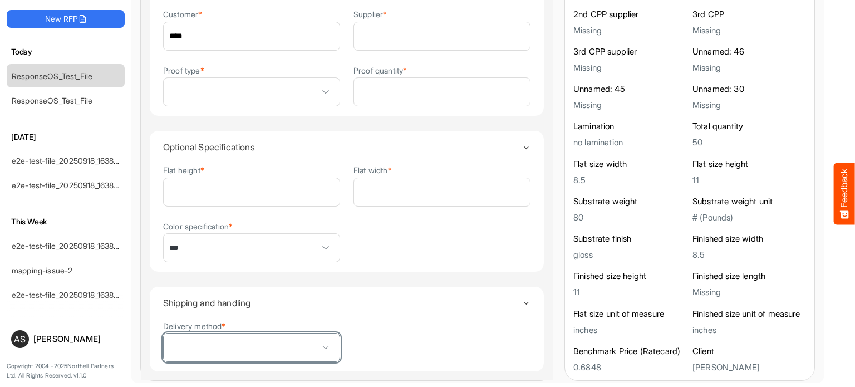
click at [317, 342] on span at bounding box center [325, 347] width 17 height 17
click at [426, 300] on h4 "Shipping and handling" at bounding box center [342, 303] width 359 height 10
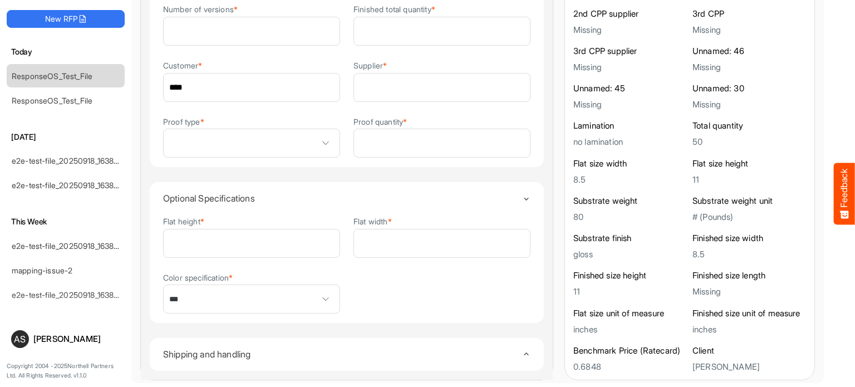
click at [522, 351] on icon "Toggle content" at bounding box center [526, 354] width 8 height 8
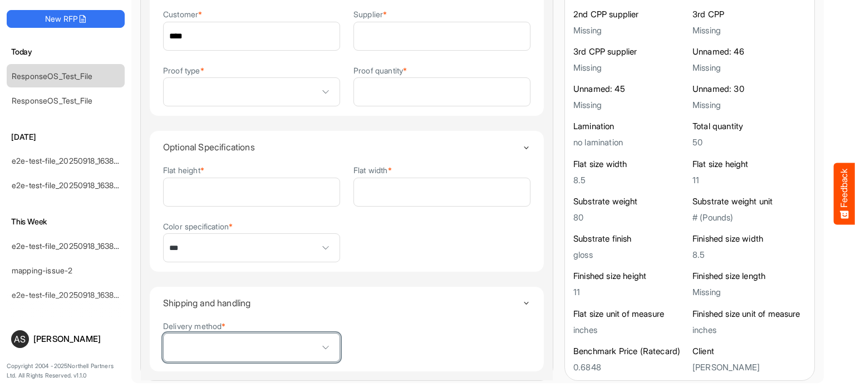
click at [322, 340] on span at bounding box center [325, 347] width 17 height 17
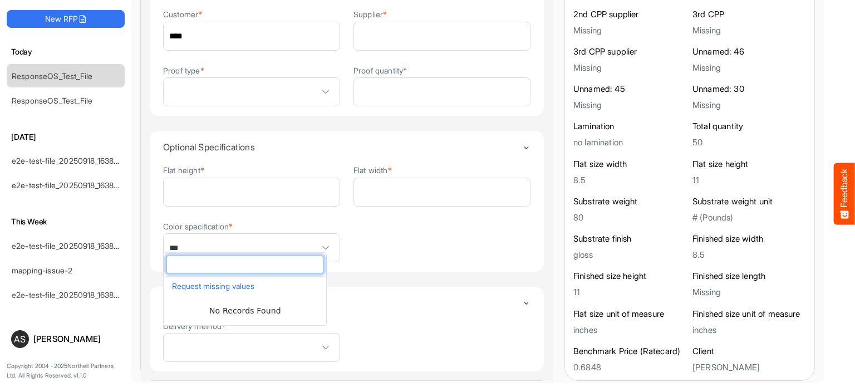
click at [416, 229] on div "Flat height * ** Flat width * *** Color specification * ***" at bounding box center [346, 213] width 367 height 99
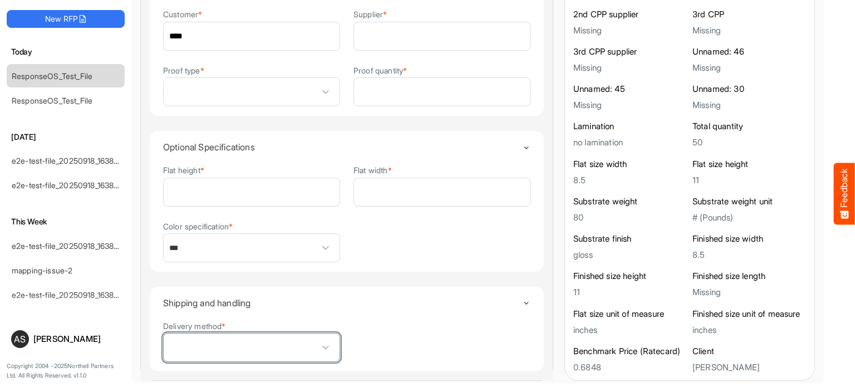
click at [325, 339] on span at bounding box center [325, 347] width 17 height 17
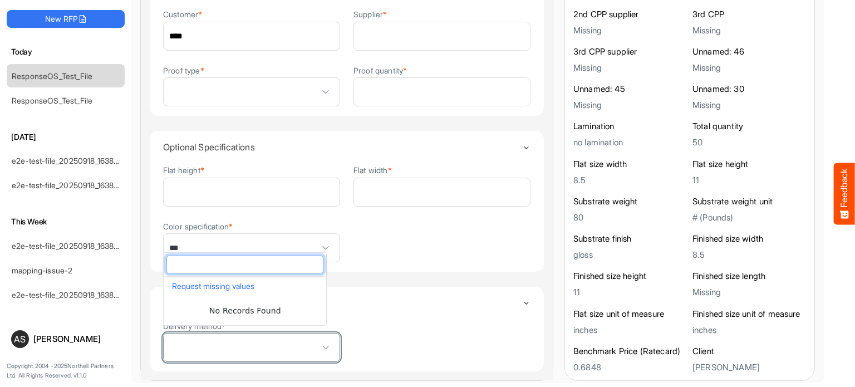
click at [325, 339] on span at bounding box center [325, 347] width 17 height 17
click at [320, 340] on span at bounding box center [325, 347] width 17 height 17
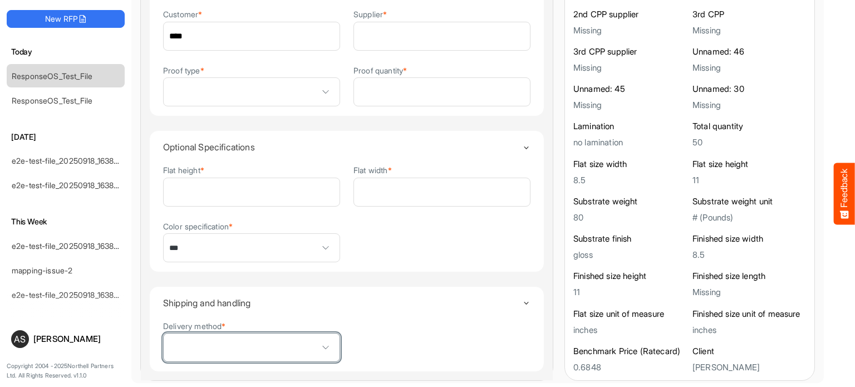
click at [320, 340] on span at bounding box center [325, 347] width 17 height 17
click at [355, 340] on div "Delivery method *" at bounding box center [346, 341] width 367 height 43
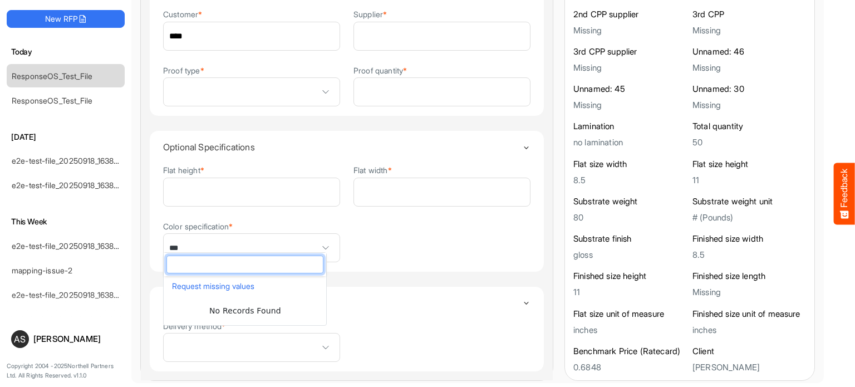
click at [317, 339] on span at bounding box center [325, 347] width 17 height 17
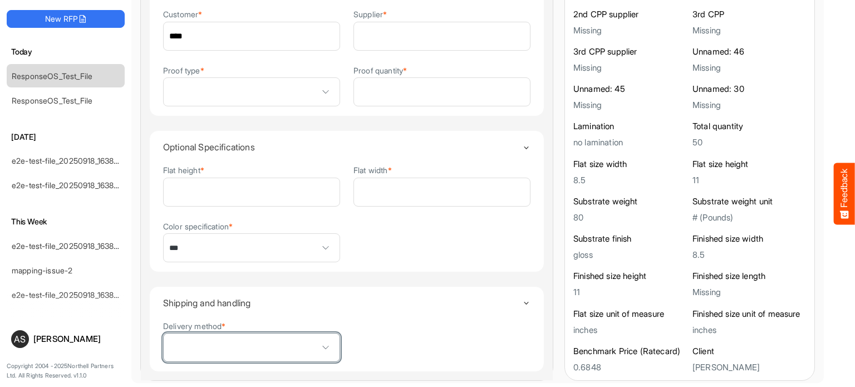
click at [317, 339] on span at bounding box center [325, 347] width 17 height 17
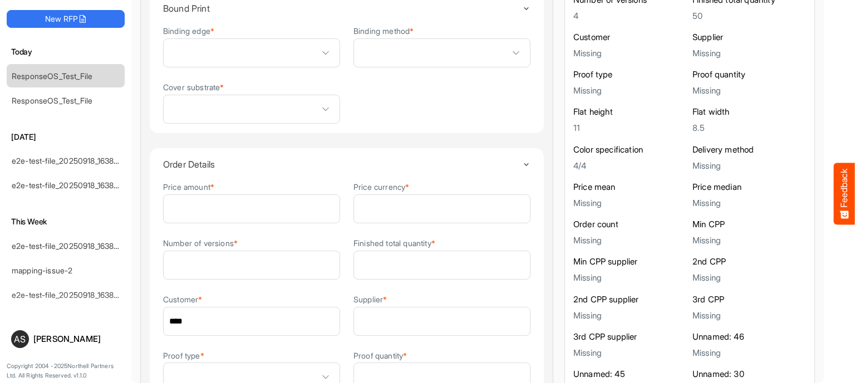
scroll to position [745, 0]
